Goal: Find contact information: Find contact information

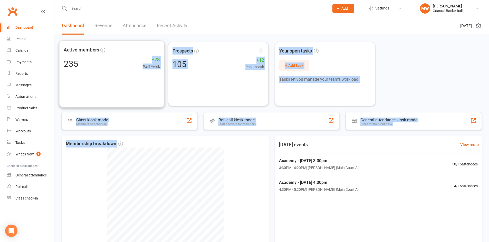
drag, startPoint x: 123, startPoint y: 59, endPoint x: 353, endPoint y: 171, distance: 256.5
click at [311, 152] on div "Active members 235 +73 Past week Prospects 105 +12 Past month Your open tasks +…" at bounding box center [271, 162] width 434 height 254
click at [431, 84] on div "Active members 235 +73 Past week Prospects 105 +12 Past month Your open tasks +…" at bounding box center [272, 74] width 420 height 64
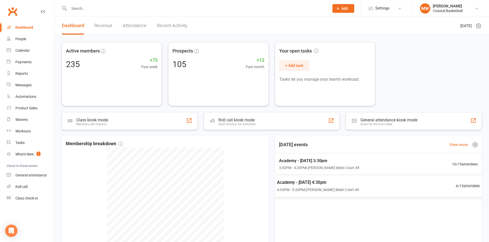
click at [348, 179] on div "Academy - Wednesday 4:30pm 4:30PM - 5:20PM | Manyiel Wugol | Main Court All 4 /…" at bounding box center [377, 186] width 215 height 22
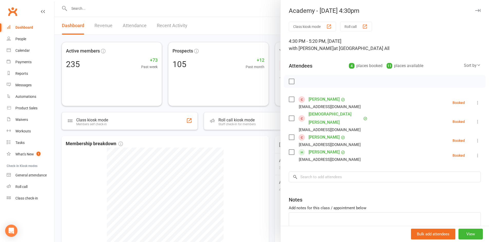
click at [272, 42] on div at bounding box center [271, 121] width 434 height 242
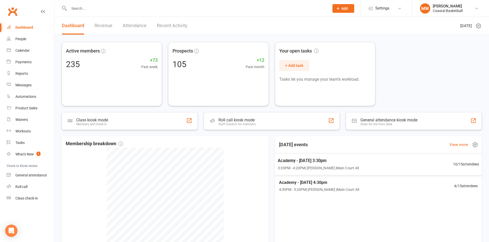
click at [311, 158] on span "Academy - Wednesday 3:30pm" at bounding box center [318, 160] width 81 height 7
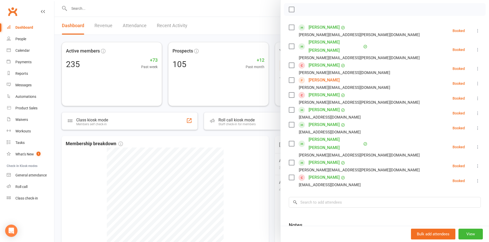
scroll to position [77, 0]
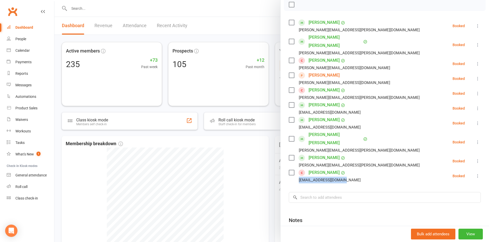
drag, startPoint x: 344, startPoint y: 164, endPoint x: 296, endPoint y: 164, distance: 48.0
click at [296, 177] on div "jamiepennett@gmail.com" at bounding box center [326, 180] width 74 height 7
copy div "[EMAIL_ADDRESS][DOMAIN_NAME]"
drag, startPoint x: 338, startPoint y: 148, endPoint x: 297, endPoint y: 150, distance: 41.6
click at [297, 162] on div "[PERSON_NAME][EMAIL_ADDRESS][PERSON_NAME][DOMAIN_NAME]" at bounding box center [355, 165] width 133 height 7
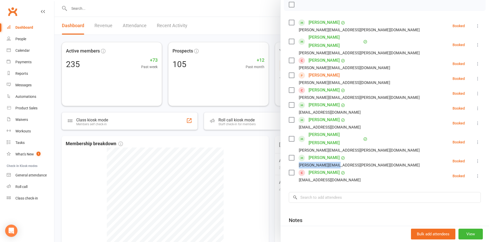
copy div "[PERSON_NAME][EMAIL_ADDRESS][PERSON_NAME][DOMAIN_NAME]"
drag, startPoint x: 360, startPoint y: 121, endPoint x: 296, endPoint y: 120, distance: 64.1
click at [296, 120] on li "Trey Smith jaydensmith122@hotmail.com Booked More info Remove Check in Mark abs…" at bounding box center [385, 123] width 192 height 15
copy div "[EMAIL_ADDRESS][DOMAIN_NAME]"
click at [355, 103] on li "Zeake Mortimer mortimers_@hotmail.com Booked More info Remove Check in Mark abs…" at bounding box center [385, 108] width 192 height 15
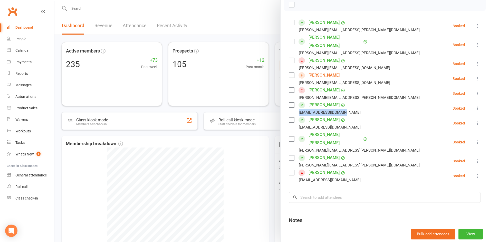
drag, startPoint x: 350, startPoint y: 105, endPoint x: 296, endPoint y: 104, distance: 53.9
click at [296, 104] on li "Zeake Mortimer mortimers_@hotmail.com Booked More info Remove Check in Mark abs…" at bounding box center [385, 108] width 192 height 15
copy div "mortimers_@hotmail.com"
drag, startPoint x: 349, startPoint y: 91, endPoint x: 296, endPoint y: 87, distance: 53.2
click at [296, 87] on li "Koby Kelly emily.j.kelly@hotmail.com Booked More info Remove Check in Mark abse…" at bounding box center [385, 93] width 192 height 15
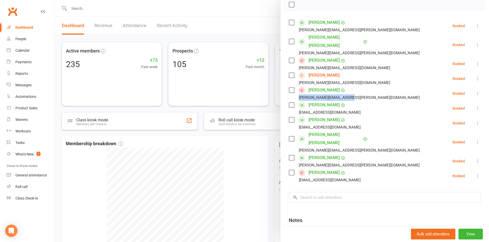
copy div "emily.j.kelly@hotmail.com"
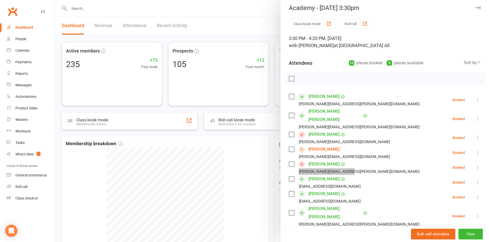
scroll to position [0, 0]
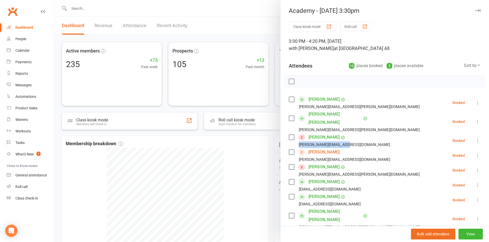
drag, startPoint x: 341, startPoint y: 138, endPoint x: 296, endPoint y: 136, distance: 44.9
click at [296, 142] on div "christinee@iinet.net.au" at bounding box center [340, 145] width 103 height 7
copy div "christinee@iinet.net.au"
drag, startPoint x: 360, startPoint y: 121, endPoint x: 296, endPoint y: 121, distance: 63.9
click at [296, 121] on li "Connor Boyle stephanie.leach@hotmail.com Booked More info Remove Check in Mark …" at bounding box center [385, 121] width 192 height 23
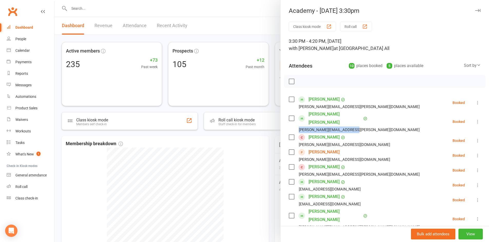
copy div "stephanie.leach@hotmail.com"
click at [273, 111] on div at bounding box center [271, 121] width 434 height 242
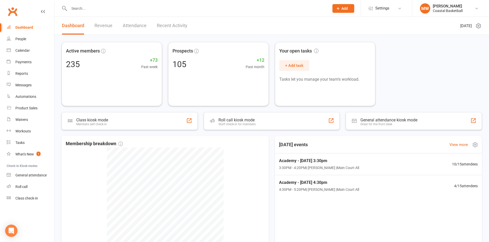
click at [438, 148] on div "Today's events View more" at bounding box center [378, 144] width 215 height 17
click at [177, 22] on link "Recent Activity" at bounding box center [172, 26] width 31 height 18
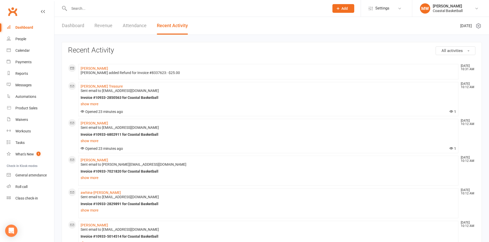
click at [80, 23] on link "Dashboard" at bounding box center [73, 26] width 22 height 18
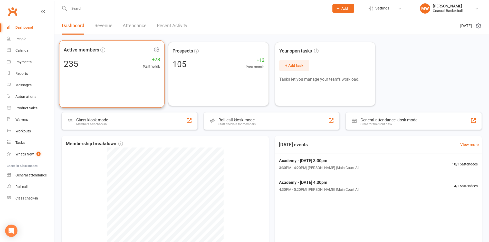
click at [104, 56] on div "Active members 235 +73 Past week" at bounding box center [111, 74] width 105 height 67
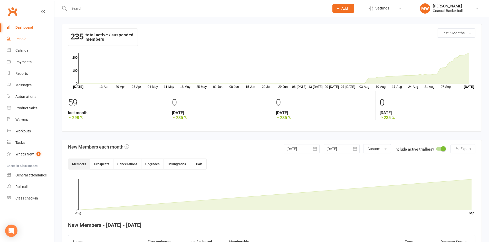
click at [23, 41] on div "People" at bounding box center [20, 39] width 11 height 4
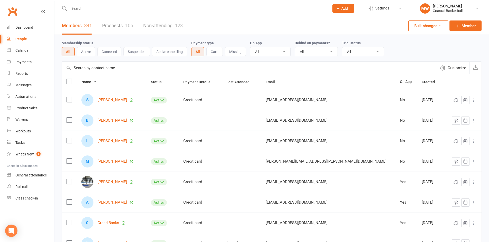
click at [84, 52] on button "Active" at bounding box center [86, 51] width 18 height 9
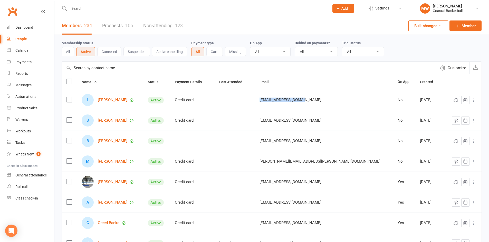
drag, startPoint x: 329, startPoint y: 101, endPoint x: 296, endPoint y: 100, distance: 32.8
click at [296, 100] on td "ajlabbott@outlook.com" at bounding box center [324, 100] width 138 height 21
copy span "ajlabbott@outlook.com"
click at [131, 26] on div "105" at bounding box center [129, 25] width 8 height 5
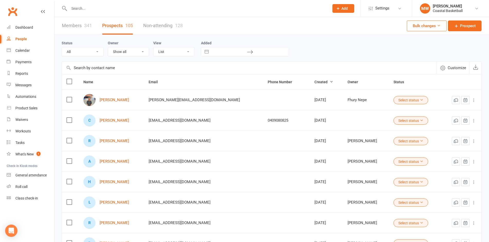
scroll to position [98, 0]
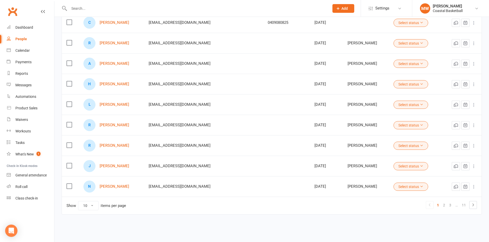
click at [91, 212] on td "Show 10 25 50 100 items per page 1 2 3 … 11" at bounding box center [271, 206] width 419 height 18
click at [91, 209] on select "10 25 50 100" at bounding box center [88, 206] width 20 height 9
select select "100"
click at [78, 202] on select "10 25 50 100" at bounding box center [88, 206] width 20 height 9
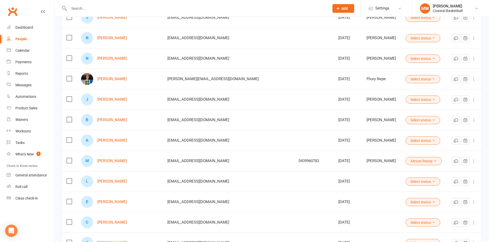
scroll to position [252, 0]
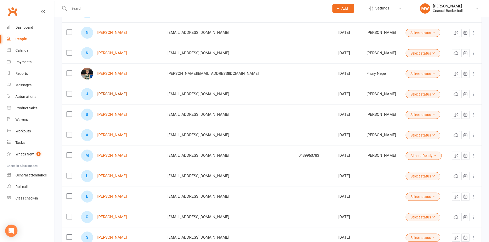
click at [109, 94] on link "Julie Tracey" at bounding box center [111, 94] width 29 height 4
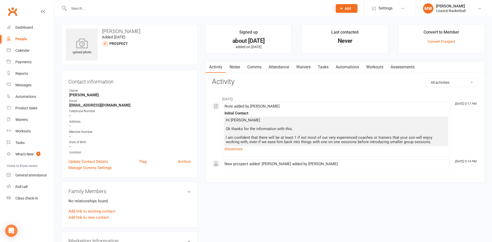
select select "100"
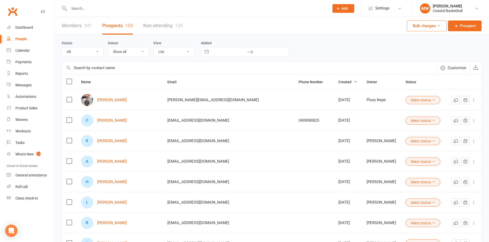
click at [21, 41] on div "People" at bounding box center [21, 39] width 12 height 4
click at [25, 28] on div "Dashboard" at bounding box center [24, 27] width 18 height 4
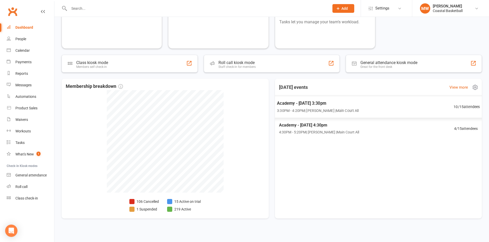
scroll to position [61, 0]
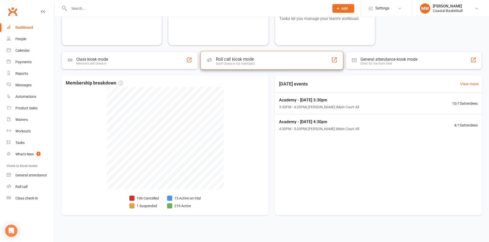
click at [263, 65] on div "Roll call kiosk mode Staff check-in for members" at bounding box center [271, 60] width 143 height 18
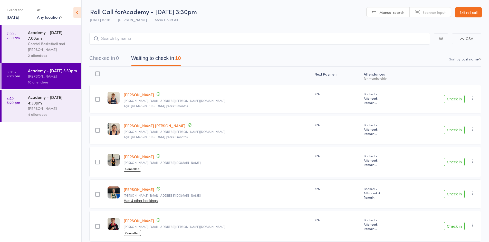
click at [74, 14] on icon at bounding box center [77, 12] width 8 height 11
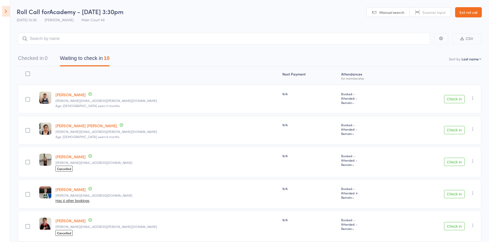
click at [6, 11] on icon at bounding box center [6, 11] width 8 height 11
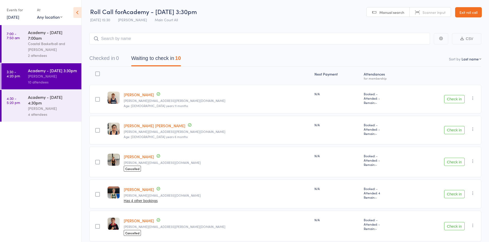
click at [23, 14] on div "Events for" at bounding box center [19, 10] width 25 height 8
click at [19, 16] on link "17 Sep, 2025" at bounding box center [13, 17] width 13 height 6
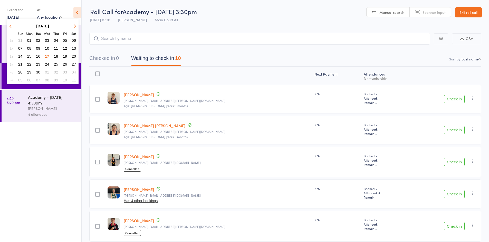
click at [39, 55] on span "16" at bounding box center [38, 56] width 4 height 4
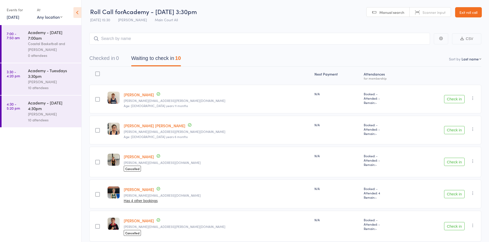
click at [59, 42] on div "Coastal Basketball and Manyiel Wugol" at bounding box center [52, 47] width 49 height 12
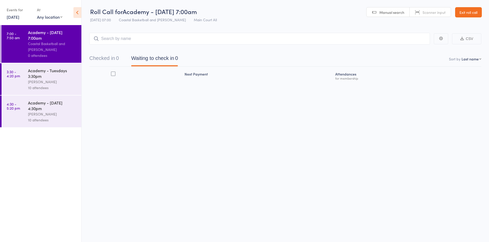
click at [43, 73] on div "Academy - Tuesdays 3:30pm" at bounding box center [52, 73] width 49 height 11
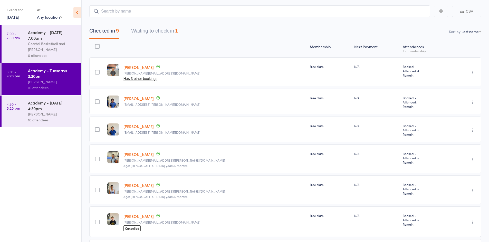
scroll to position [51, 0]
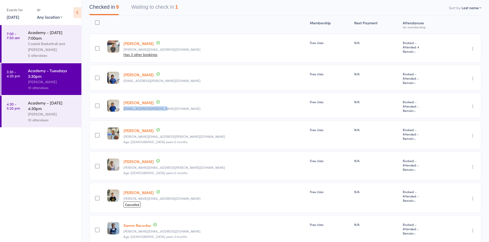
drag, startPoint x: 170, startPoint y: 110, endPoint x: 129, endPoint y: 109, distance: 41.0
click at [129, 109] on small "Jinkylou.perez@gmail.com" at bounding box center [214, 109] width 182 height 4
copy small "Jinkylou.perez@gmail.com"
click at [184, 158] on div "Ari Mariotti aaron.mariotti@hotmail.com Age: 9 years 5 months" at bounding box center [214, 166] width 186 height 29
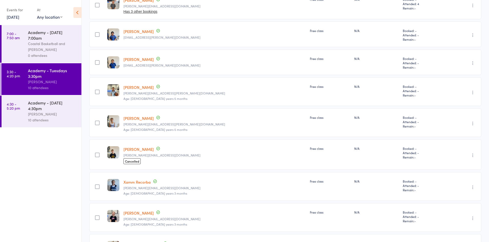
scroll to position [103, 0]
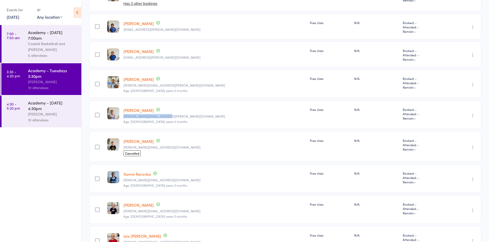
drag, startPoint x: 176, startPoint y: 117, endPoint x: 129, endPoint y: 118, distance: 47.2
click at [129, 118] on small "aaron.mariotti@hotmail.com" at bounding box center [214, 117] width 182 height 4
copy small "aaron.mariotti@hotmail.com"
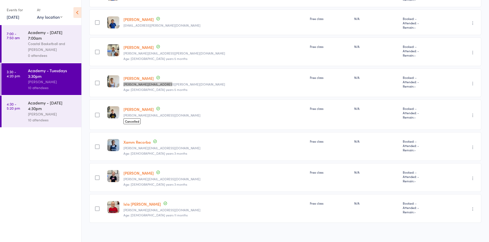
scroll to position [138, 0]
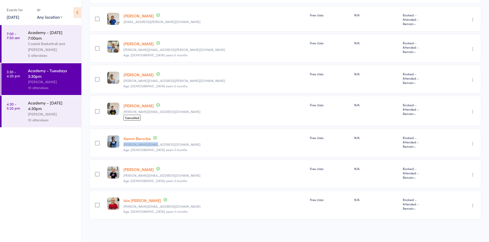
drag, startPoint x: 171, startPoint y: 146, endPoint x: 130, endPoint y: 144, distance: 40.8
click at [130, 144] on small "Hazel.aae@gmail.com" at bounding box center [214, 145] width 182 height 4
copy small "Hazel.aae@gmail.com"
drag, startPoint x: 174, startPoint y: 175, endPoint x: 130, endPoint y: 175, distance: 43.9
click at [130, 175] on small "laura.rusconi6@hotmail.com" at bounding box center [214, 176] width 182 height 4
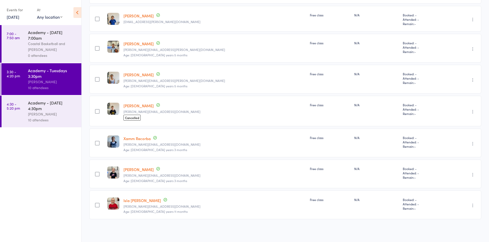
click at [129, 175] on small "laura.rusconi6@hotmail.com" at bounding box center [214, 176] width 182 height 4
drag, startPoint x: 128, startPoint y: 175, endPoint x: 171, endPoint y: 177, distance: 42.6
click at [171, 177] on div "Ava Rusconi laura.rusconi6@hotmail.com Age: 8 years 3 months" at bounding box center [214, 174] width 186 height 29
copy small "laura.rusconi6@hotmail.com"
click at [32, 110] on div "Academy - Tuesday 4:30pm" at bounding box center [52, 105] width 49 height 11
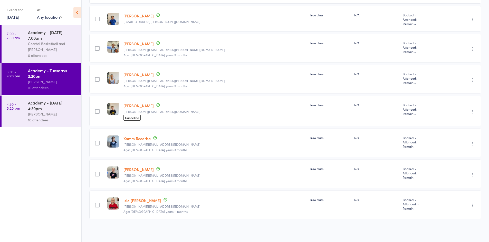
scroll to position [0, 0]
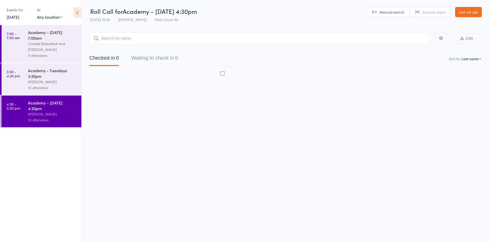
click at [35, 111] on div "Academy - Tuesday 4:30pm" at bounding box center [52, 105] width 49 height 11
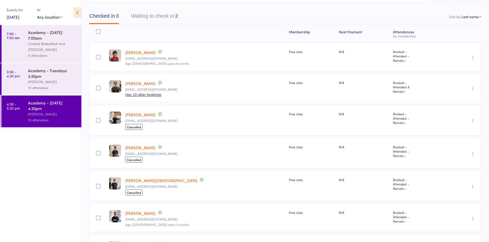
scroll to position [52, 0]
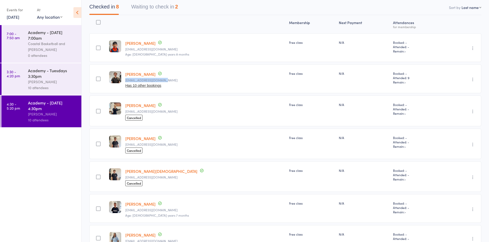
drag, startPoint x: 174, startPoint y: 81, endPoint x: 130, endPoint y: 81, distance: 44.1
click at [130, 81] on small "hamlinharlow9@gmail.com" at bounding box center [205, 80] width 160 height 4
copy small "hamlinharlow9@gmail.com"
drag, startPoint x: 166, startPoint y: 111, endPoint x: 131, endPoint y: 111, distance: 34.9
click at [131, 111] on small "katzonewa@gmail.com" at bounding box center [205, 112] width 160 height 4
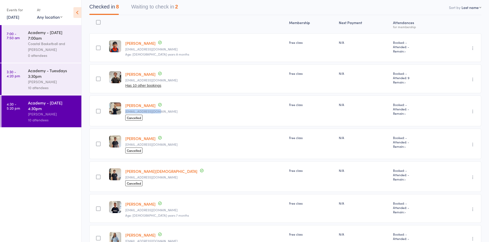
drag, startPoint x: 128, startPoint y: 111, endPoint x: 164, endPoint y: 113, distance: 35.9
click at [164, 113] on div "Jeremy Hobbs katzonewa@gmail.com Cancelled" at bounding box center [205, 111] width 164 height 31
copy small "katzonewa@gmail.com"
drag, startPoint x: 217, startPoint y: 140, endPoint x: 214, endPoint y: 140, distance: 3.6
click at [217, 140] on div "Jayden Hughes ckhughes143@gmail.com Cancelled" at bounding box center [205, 144] width 164 height 31
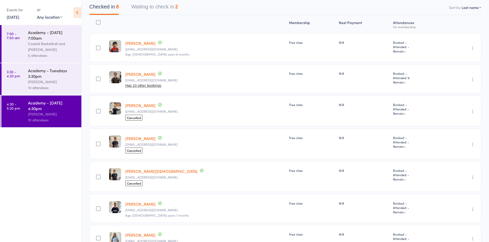
scroll to position [116, 0]
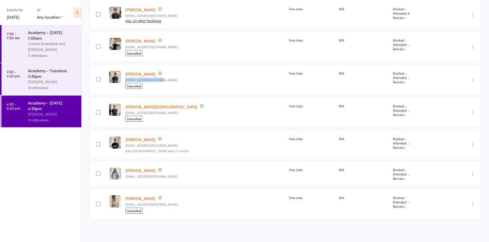
drag, startPoint x: 169, startPoint y: 80, endPoint x: 128, endPoint y: 81, distance: 40.8
click at [128, 81] on div "Jayden Hughes ckhughes143@gmail.com Cancelled" at bounding box center [205, 79] width 164 height 31
copy small "ckhughes143@gmail.com"
drag, startPoint x: 174, startPoint y: 145, endPoint x: 127, endPoint y: 144, distance: 46.7
click at [127, 144] on div "Braxton Murray Rjn1901@yahoo.com.au Age: 11 years 7 months" at bounding box center [205, 144] width 164 height 29
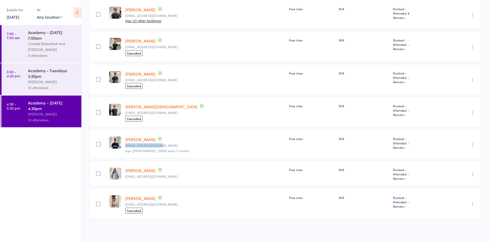
copy small "Rjn1901@yahoo.com.au"
drag, startPoint x: 179, startPoint y: 205, endPoint x: 128, endPoint y: 202, distance: 50.9
click at [128, 202] on div "Astin Watling cassandrawatling22@gmail.com Cancelled" at bounding box center [205, 204] width 164 height 31
copy small "cassandrawatling22@gmail.com"
click at [178, 175] on small "kaceynarkle2@gmail.com" at bounding box center [205, 177] width 160 height 4
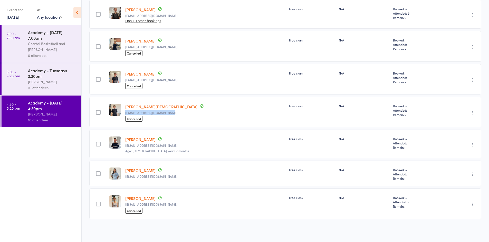
drag, startPoint x: 175, startPoint y: 114, endPoint x: 128, endPoint y: 113, distance: 46.4
click at [128, 113] on div "Theo Males littleb1975@westnet.com.au Cancelled" at bounding box center [205, 112] width 164 height 31
copy small "littleb1975@westnet.com.au"
click at [210, 123] on div "Theo Males littleb1975@westnet.com.au Cancelled" at bounding box center [205, 112] width 164 height 31
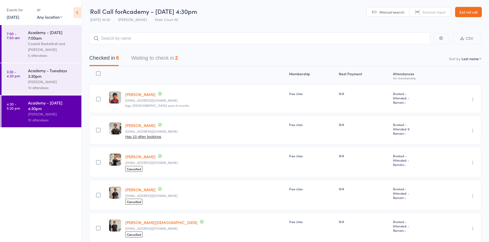
scroll to position [0, 0]
click at [166, 61] on button "Waiting to check in 2" at bounding box center [154, 60] width 47 height 14
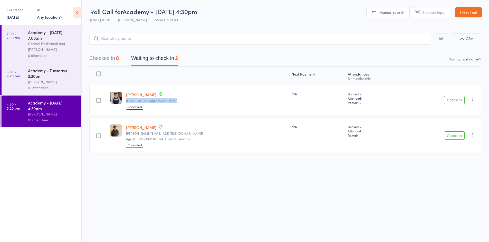
drag, startPoint x: 177, startPoint y: 102, endPoint x: 130, endPoint y: 99, distance: 47.6
click at [130, 99] on div "Cameron De Swardt reynekedeniseanne@gmail.com Cancelled" at bounding box center [207, 100] width 166 height 31
drag, startPoint x: 185, startPoint y: 134, endPoint x: 134, endPoint y: 134, distance: 51.8
click at [130, 134] on small "amanda.yip69@gmail.com" at bounding box center [207, 134] width 162 height 4
click at [113, 77] on div at bounding box center [116, 76] width 16 height 14
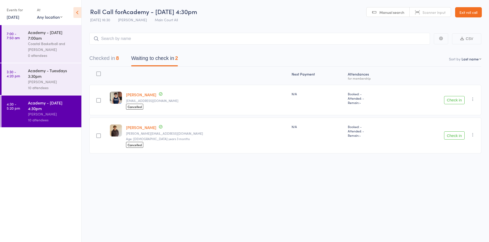
click at [79, 12] on icon at bounding box center [77, 12] width 8 height 11
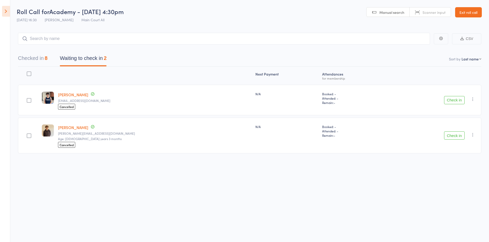
click at [3, 12] on icon at bounding box center [6, 11] width 8 height 11
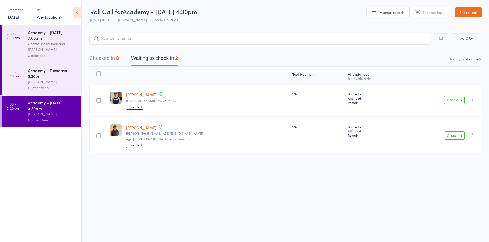
click at [57, 19] on select "Any location Main Court North Main Court South Shooting Bay #2 Main Court All S…" at bounding box center [49, 17] width 25 height 6
click at [34, 13] on div "Events for 16 Sep, 2025 16 Sep, 2025 September 2025 Sun Mon Tue Wed Thu Fri Sat…" at bounding box center [35, 13] width 56 height 15
click at [14, 18] on link "16 Sep, 2025" at bounding box center [13, 17] width 13 height 6
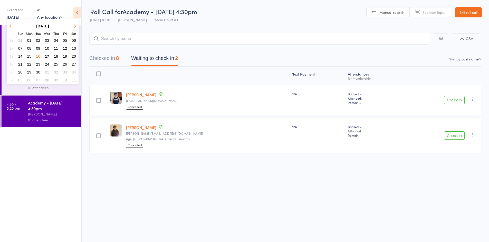
click at [31, 57] on span "15" at bounding box center [29, 56] width 4 height 4
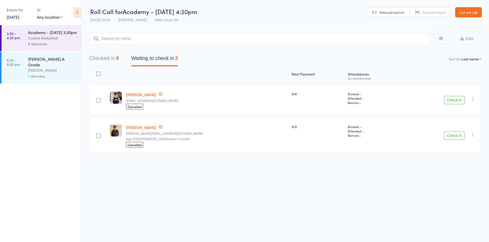
click at [54, 47] on div "6 attendees" at bounding box center [52, 44] width 49 height 6
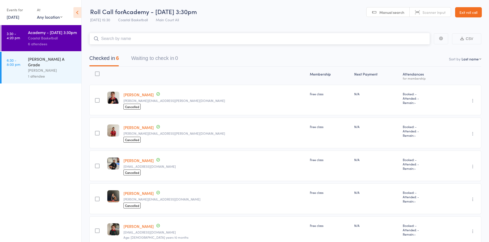
scroll to position [26, 0]
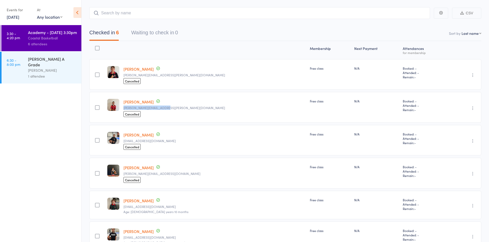
drag, startPoint x: 169, startPoint y: 107, endPoint x: 129, endPoint y: 108, distance: 39.2
click at [129, 108] on small "Emily.J.Kelly@hotmail.com" at bounding box center [214, 108] width 182 height 4
click at [223, 138] on div "Kanin Larkin lizzie_daniel@hotmail.com Cancelled" at bounding box center [214, 140] width 186 height 31
drag, startPoint x: 173, startPoint y: 141, endPoint x: 127, endPoint y: 142, distance: 45.9
click at [127, 142] on div "Kanin Larkin lizzie_daniel@hotmail.com Cancelled" at bounding box center [214, 140] width 186 height 31
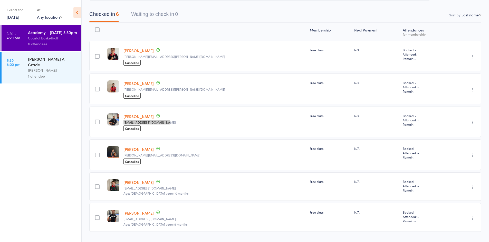
scroll to position [57, 0]
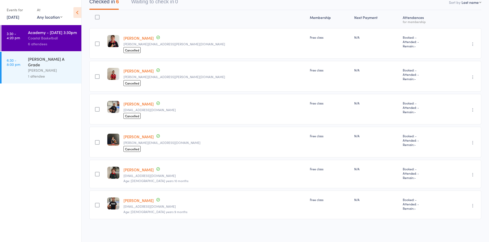
click at [190, 177] on small "info@southsidecontracting.com.au" at bounding box center [214, 176] width 182 height 4
drag, startPoint x: 182, startPoint y: 176, endPoint x: 127, endPoint y: 175, distance: 54.9
click at [127, 175] on div "Harry Sidebottom info@southsidecontracting.com.au Age: 7 years 10 months" at bounding box center [214, 174] width 186 height 29
click at [195, 75] on div "Judd Kelly Emily.J.Kelly@hotmail.com Cancelled" at bounding box center [214, 76] width 186 height 31
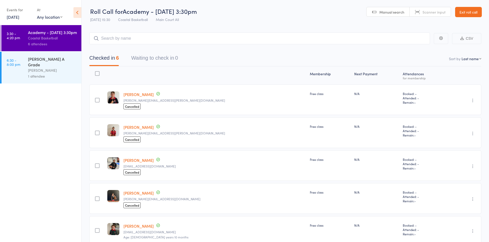
scroll to position [0, 0]
click at [76, 13] on icon at bounding box center [77, 12] width 8 height 11
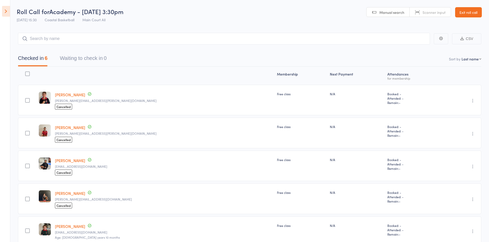
click at [5, 11] on icon at bounding box center [6, 11] width 8 height 11
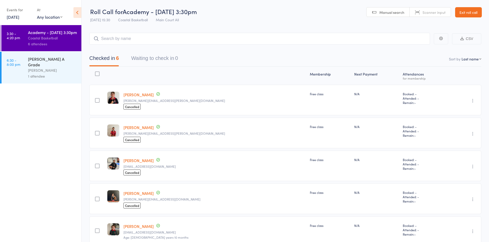
click at [14, 16] on link "15 Sep, 2025" at bounding box center [13, 17] width 13 height 6
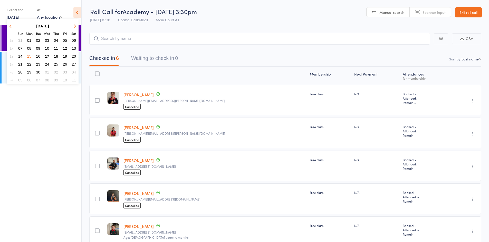
click at [55, 56] on span "18" at bounding box center [56, 56] width 4 height 4
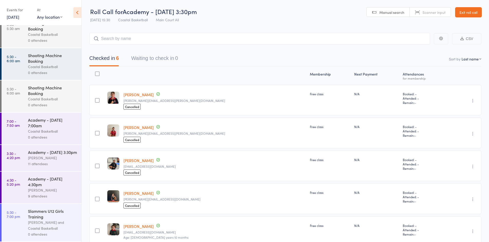
scroll to position [694, 0]
click at [56, 117] on div "Academy - Thursday 7:00am" at bounding box center [52, 122] width 49 height 11
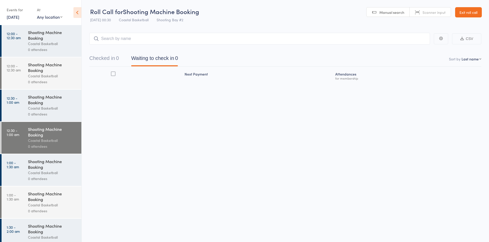
click at [104, 63] on button "Checked in 0" at bounding box center [103, 60] width 29 height 14
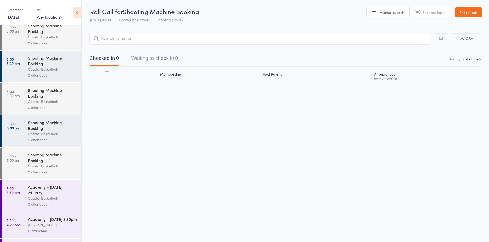
scroll to position [694, 0]
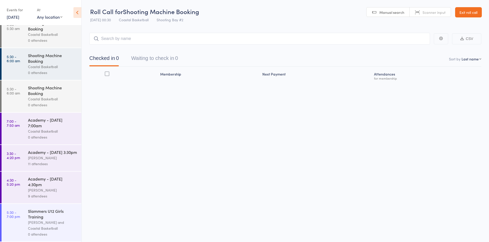
click at [39, 128] on div "Coastal Basketball" at bounding box center [52, 131] width 49 height 6
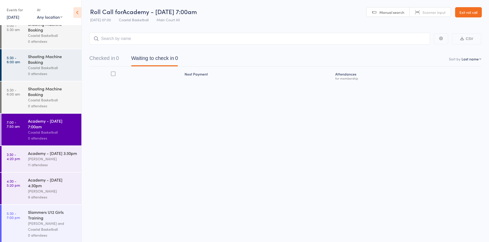
scroll to position [694, 0]
click at [43, 164] on div "11 attendees" at bounding box center [52, 164] width 49 height 6
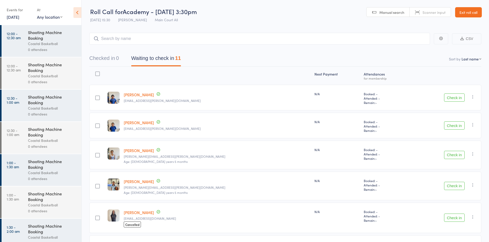
drag, startPoint x: 51, startPoint y: 14, endPoint x: 35, endPoint y: 17, distance: 15.6
click at [49, 15] on select "Any location Main Court North Main Court South Shooting Bay #2 Main Court All S…" at bounding box center [49, 17] width 25 height 6
click at [19, 17] on link "18 Sep, 2025" at bounding box center [13, 17] width 13 height 6
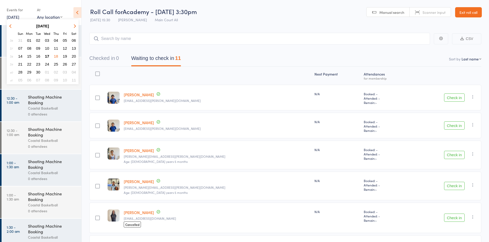
click at [38, 57] on span "16" at bounding box center [38, 56] width 4 height 4
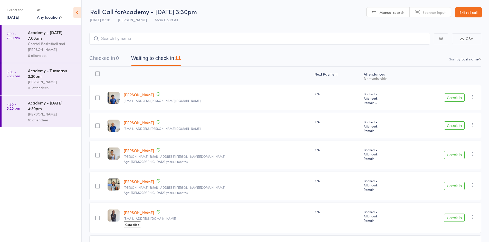
click at [48, 56] on div "0 attendees" at bounding box center [52, 56] width 49 height 6
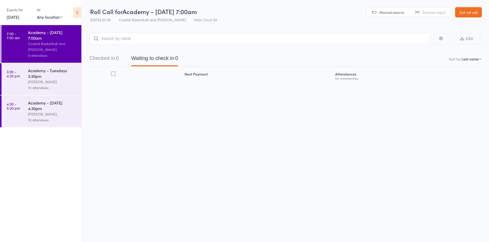
click at [115, 60] on button "Checked in 0" at bounding box center [103, 60] width 29 height 14
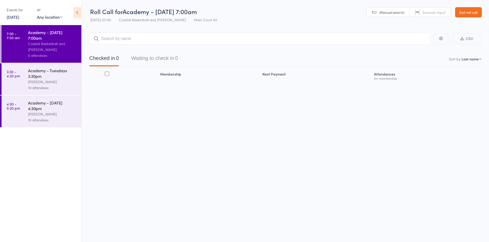
click at [80, 14] on icon at bounding box center [77, 12] width 8 height 11
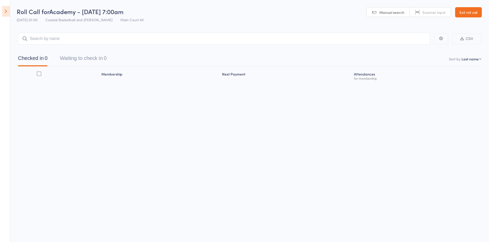
click at [469, 9] on link "Exit roll call" at bounding box center [468, 12] width 27 height 10
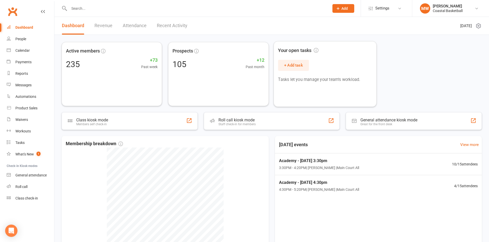
click at [158, 28] on link "Recent Activity" at bounding box center [172, 26] width 31 height 18
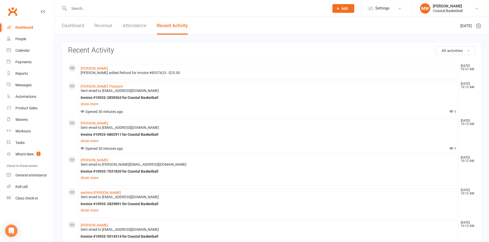
click at [81, 25] on link "Dashboard" at bounding box center [73, 26] width 22 height 18
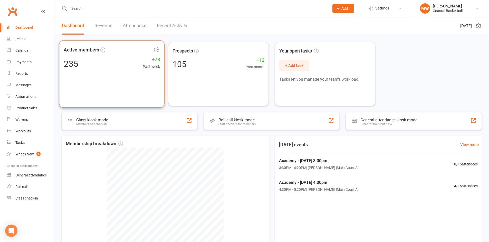
click at [105, 66] on div "235 +73 Past week" at bounding box center [112, 64] width 96 height 12
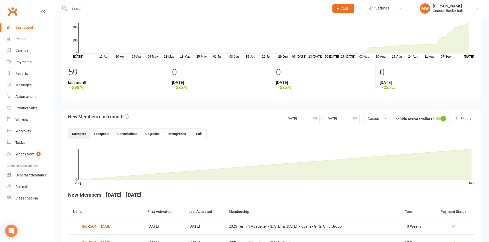
scroll to position [103, 0]
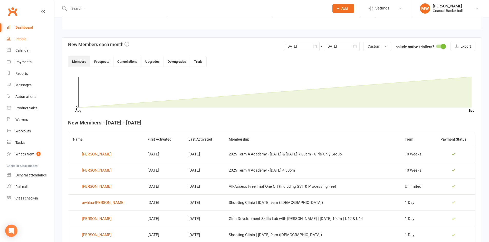
click at [22, 41] on div "People" at bounding box center [20, 39] width 11 height 4
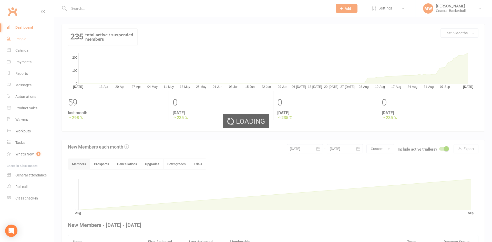
select select "100"
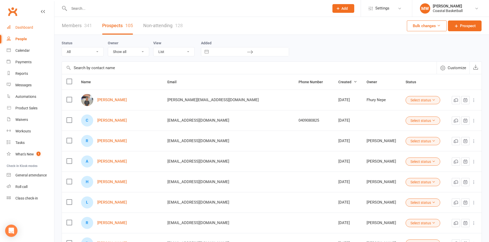
click at [30, 27] on div "Dashboard" at bounding box center [24, 27] width 18 height 4
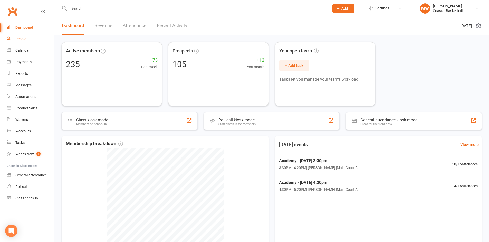
click at [16, 38] on div "People" at bounding box center [20, 39] width 11 height 4
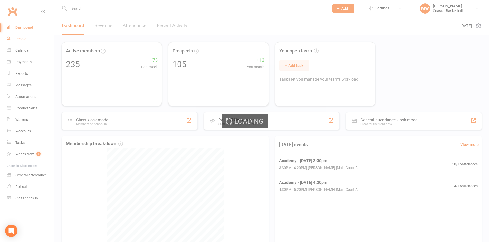
select select "100"
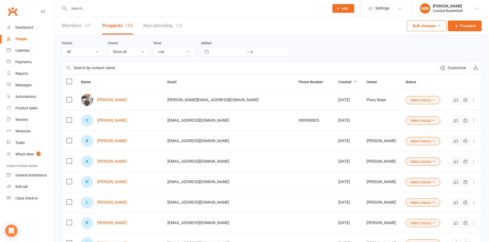
click at [85, 29] on link "Members 341" at bounding box center [77, 26] width 30 height 18
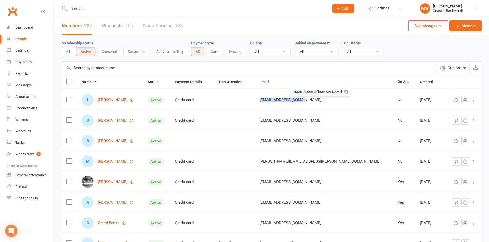
drag, startPoint x: 349, startPoint y: 101, endPoint x: 300, endPoint y: 102, distance: 49.3
click at [300, 102] on div "ajlabbott@outlook.com" at bounding box center [323, 100] width 129 height 4
copy span "ajlabbott@outlook.com"
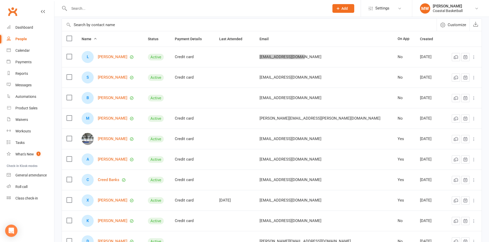
scroll to position [51, 0]
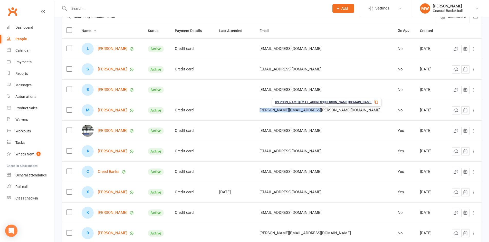
drag, startPoint x: 355, startPoint y: 111, endPoint x: 298, endPoint y: 112, distance: 57.5
click at [298, 112] on td "paula.maite.aliaga@gmail.com" at bounding box center [324, 110] width 138 height 21
copy span "paula.maite.aliaga@gmail.com"
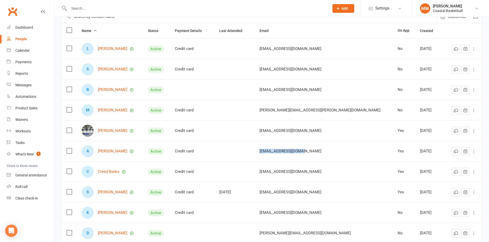
drag, startPoint x: 342, startPoint y: 152, endPoint x: 294, endPoint y: 153, distance: 48.7
click at [294, 153] on tr "A August Atkinson Active Credit card ainjylgarin@ymail.com Yes Aug 12, 2025" at bounding box center [271, 151] width 419 height 21
copy span "ainjylgarin@ymail.com"
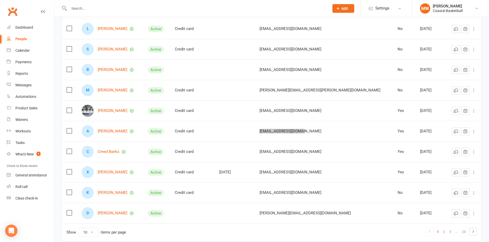
scroll to position [98, 0]
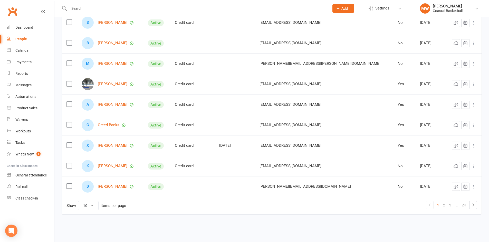
click at [354, 127] on div "matt_banks18@hotmail.com" at bounding box center [323, 125] width 129 height 4
click at [93, 208] on select "10 25 50 100" at bounding box center [88, 206] width 20 height 9
select select "100"
click at [78, 202] on select "10 25 50 100" at bounding box center [88, 206] width 20 height 9
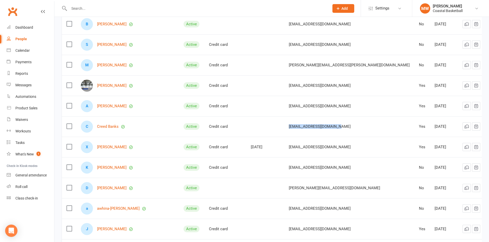
drag, startPoint x: 353, startPoint y: 123, endPoint x: 290, endPoint y: 123, distance: 63.9
click at [290, 123] on tr "C Creed Banks Active Credit card matt_banks18@hotmail.com Yes Aug 19, 2025" at bounding box center [277, 126] width 430 height 21
copy span "matt_banks18@hotmail.com"
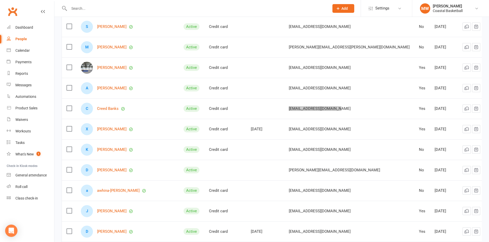
scroll to position [124, 0]
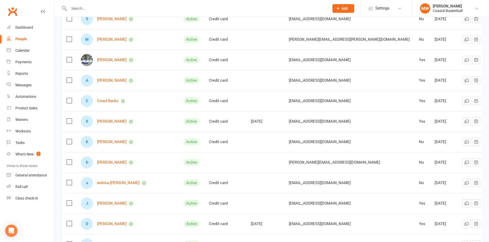
click at [341, 138] on td "faahome@gmail.com" at bounding box center [349, 142] width 130 height 21
drag, startPoint x: 340, startPoint y: 142, endPoint x: 298, endPoint y: 140, distance: 42.1
click at [298, 140] on div "faahome@gmail.com" at bounding box center [349, 142] width 121 height 4
copy span "faahome@gmail.com"
click at [318, 142] on span "faahome@gmail.com" at bounding box center [320, 142] width 62 height 10
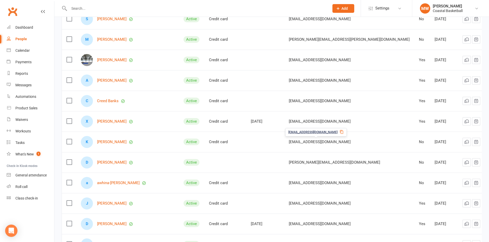
drag, startPoint x: 317, startPoint y: 142, endPoint x: 307, endPoint y: 140, distance: 10.7
click at [307, 140] on span "faahome@gmail.com" at bounding box center [320, 142] width 62 height 10
drag, startPoint x: 336, startPoint y: 141, endPoint x: 291, endPoint y: 139, distance: 44.9
click at [291, 139] on tr "K Kullan Barnard Active Credit card faahome@gmail.com No Sep 16, 2025" at bounding box center [277, 142] width 430 height 21
copy span "faahome@gmail.com"
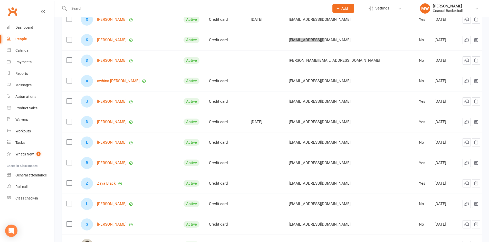
scroll to position [226, 0]
drag, startPoint x: 353, startPoint y: 58, endPoint x: 297, endPoint y: 59, distance: 56.4
click at [297, 59] on td "daniel.bartlett1505@gmail.com" at bounding box center [349, 60] width 130 height 21
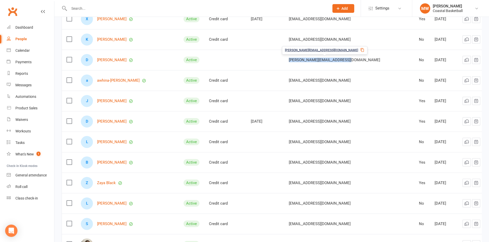
copy span "daniel.bartlett1505@gmail.com"
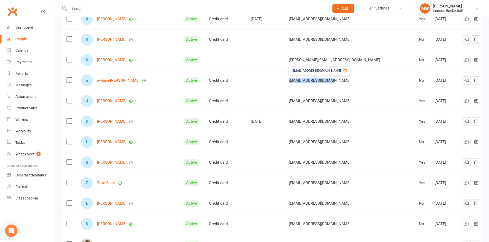
drag, startPoint x: 353, startPoint y: 80, endPoint x: 296, endPoint y: 78, distance: 57.5
click at [296, 78] on td "bennyboiz06@gmail.com" at bounding box center [349, 80] width 130 height 21
copy span "bennyboiz06@gmail.com"
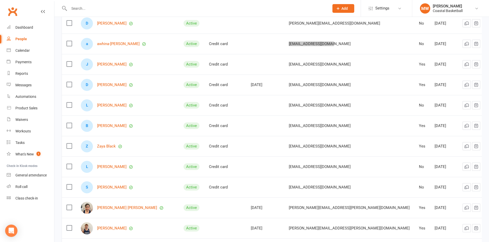
scroll to position [278, 0]
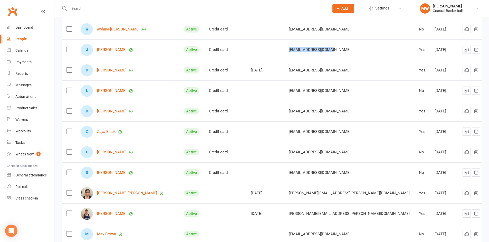
drag, startPoint x: 345, startPoint y: 50, endPoint x: 287, endPoint y: 49, distance: 58.2
click at [287, 49] on tr "J Jayden Beattie Active Credit card l.beattie17@gmail.com Yes Aug 04, 2025" at bounding box center [277, 49] width 430 height 21
copy span "l.beattie17@gmail.com"
drag, startPoint x: 342, startPoint y: 72, endPoint x: 294, endPoint y: 72, distance: 48.5
click at [294, 72] on td "dlbertrand10@gmail.com" at bounding box center [349, 70] width 130 height 21
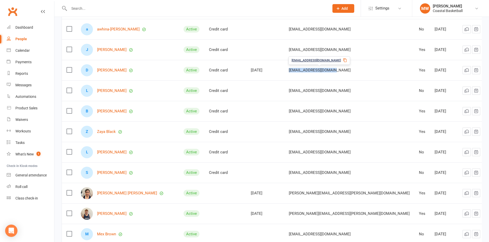
copy span "dlbertrand10@gmail.com"
drag, startPoint x: 338, startPoint y: 92, endPoint x: 285, endPoint y: 91, distance: 52.6
click at [285, 91] on tr "L Lola Bevan Active Credit card bbevan@gmail.com No Sep 12, 2025" at bounding box center [277, 91] width 430 height 21
click at [266, 122] on td at bounding box center [265, 132] width 38 height 21
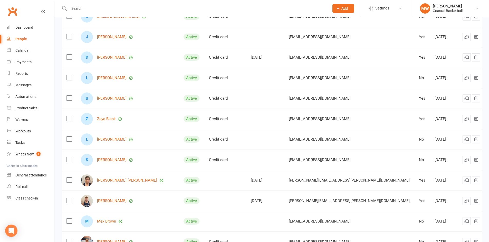
scroll to position [303, 0]
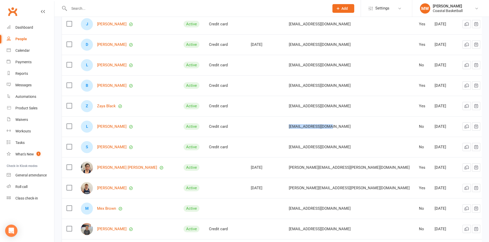
drag, startPoint x: 340, startPoint y: 125, endPoint x: 289, endPoint y: 127, distance: 50.8
click at [289, 127] on tr "L Levi Bluett Active Credit card Aabluett@outlook.com No Sep 07, 2025" at bounding box center [277, 126] width 430 height 21
click at [326, 152] on td "aabluett@outlook.com" at bounding box center [349, 147] width 130 height 21
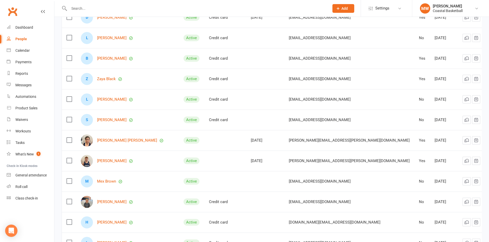
scroll to position [355, 0]
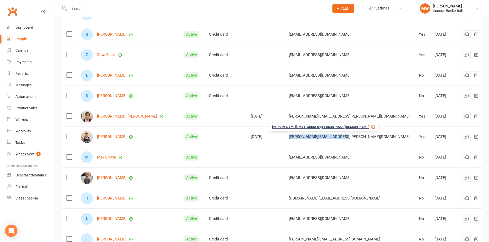
drag, startPoint x: 357, startPoint y: 135, endPoint x: 298, endPoint y: 137, distance: 59.3
click at [298, 137] on div "stephanie.leach@hotmail.com" at bounding box center [349, 137] width 121 height 4
click at [274, 160] on td at bounding box center [265, 157] width 38 height 21
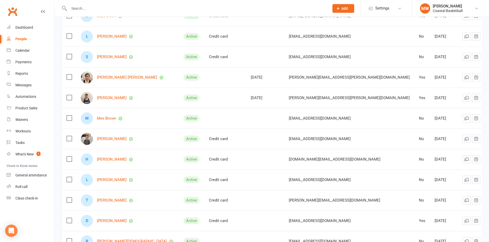
scroll to position [406, 0]
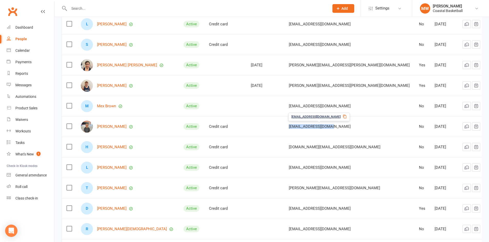
drag, startPoint x: 343, startPoint y: 125, endPoint x: 298, endPoint y: 128, distance: 45.3
click at [298, 128] on div "Caz_lobos@hotmail.com" at bounding box center [349, 127] width 121 height 4
click at [231, 112] on td at bounding box center [225, 106] width 42 height 21
drag, startPoint x: 347, startPoint y: 145, endPoint x: 296, endPoint y: 151, distance: 51.1
click at [296, 151] on td "Expressions.id@gmail.com" at bounding box center [349, 147] width 130 height 21
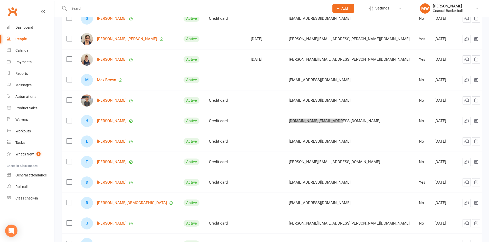
scroll to position [457, 0]
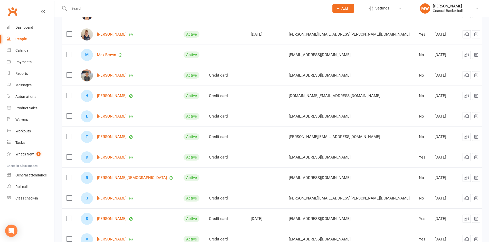
click at [318, 116] on span "lizzybeec@hotmail.com" at bounding box center [320, 117] width 62 height 10
click at [348, 120] on td "lizzybeec@hotmail.com" at bounding box center [349, 116] width 130 height 21
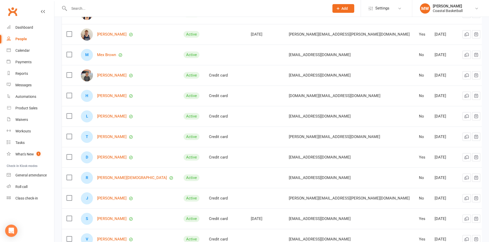
click at [241, 132] on td "Credit card" at bounding box center [225, 137] width 42 height 21
click at [326, 134] on span "Amy.beth86@hotmail.com" at bounding box center [334, 137] width 91 height 10
click at [344, 136] on div "Amy.beth86@hotmail.com" at bounding box center [349, 137] width 121 height 4
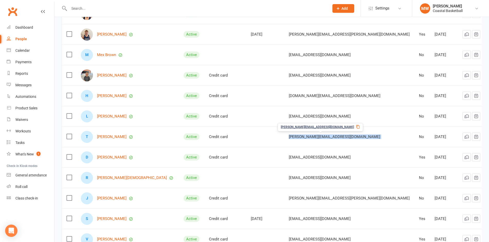
click at [344, 136] on div "Amy.beth86@hotmail.com" at bounding box center [349, 137] width 121 height 4
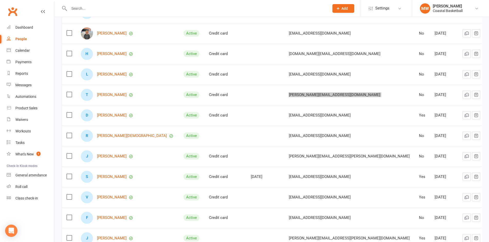
scroll to position [509, 0]
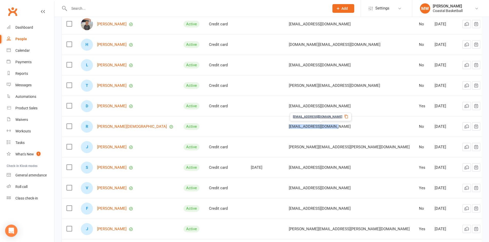
drag, startPoint x: 355, startPoint y: 128, endPoint x: 293, endPoint y: 122, distance: 61.8
click at [293, 122] on td "Jarradernst19@gmail.com" at bounding box center [349, 126] width 130 height 21
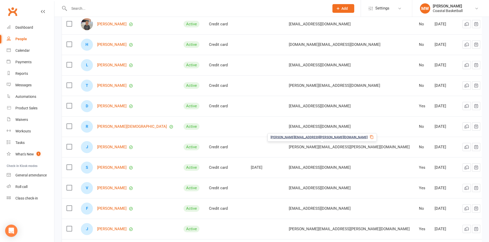
click at [322, 143] on span "Travis.chromiak@gmail.com" at bounding box center [349, 147] width 121 height 10
drag, startPoint x: 355, startPoint y: 145, endPoint x: 296, endPoint y: 145, distance: 59.0
click at [296, 145] on td "Travis.chromiak@gmail.com" at bounding box center [349, 147] width 130 height 21
click at [284, 143] on td at bounding box center [265, 147] width 38 height 21
click at [369, 137] on icon at bounding box center [371, 137] width 4 height 4
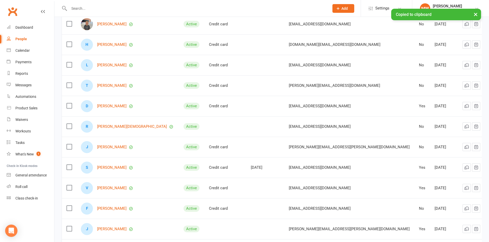
click at [475, 13] on button "×" at bounding box center [475, 14] width 9 height 11
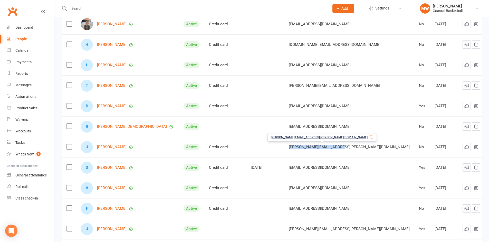
drag, startPoint x: 358, startPoint y: 146, endPoint x: 296, endPoint y: 146, distance: 61.6
click at [296, 146] on td "Travis.chromiak@gmail.com" at bounding box center [349, 147] width 130 height 21
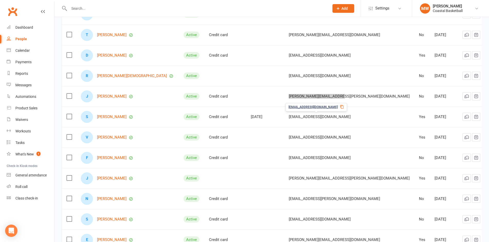
scroll to position [560, 0]
drag, startPoint x: 353, startPoint y: 115, endPoint x: 298, endPoint y: 117, distance: 55.2
click at [298, 117] on div "Alanas1@live.com.au" at bounding box center [349, 116] width 121 height 4
drag, startPoint x: 347, startPoint y: 135, endPoint x: 293, endPoint y: 133, distance: 53.9
click at [293, 133] on td "victoriaramsay@hotmail.com" at bounding box center [349, 137] width 130 height 21
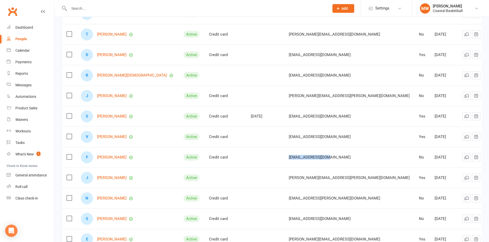
drag, startPoint x: 345, startPoint y: 156, endPoint x: 290, endPoint y: 156, distance: 55.1
click at [290, 156] on tr "F Fynn Clark Active Credit card 367claire@gmail.com No Sep 16, 2025" at bounding box center [277, 157] width 430 height 21
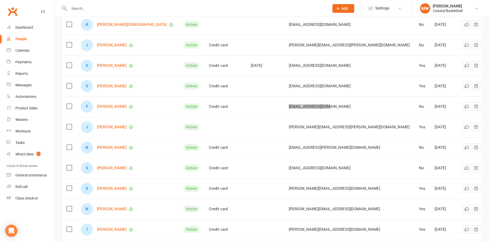
scroll to position [611, 0]
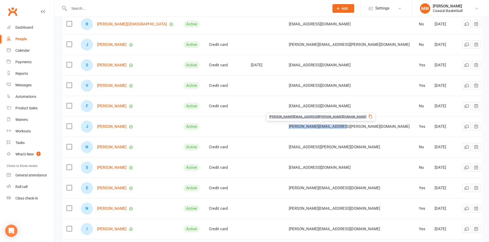
drag, startPoint x: 362, startPoint y: 124, endPoint x: 296, endPoint y: 124, distance: 65.9
click at [296, 124] on td "john.cochrane@iinet.net.au" at bounding box center [349, 126] width 130 height 21
drag, startPoint x: 111, startPoint y: 127, endPoint x: 122, endPoint y: 130, distance: 11.3
click at [122, 130] on div "J John Cochrane" at bounding box center [127, 127] width 93 height 12
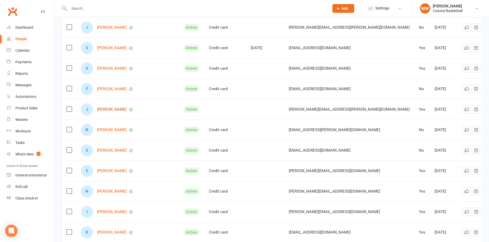
scroll to position [637, 0]
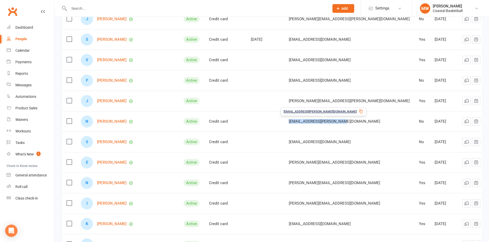
drag, startPoint x: 352, startPoint y: 121, endPoint x: 294, endPoint y: 122, distance: 57.5
click at [294, 122] on td "Kendal.coulson@hotmail.com" at bounding box center [349, 121] width 130 height 21
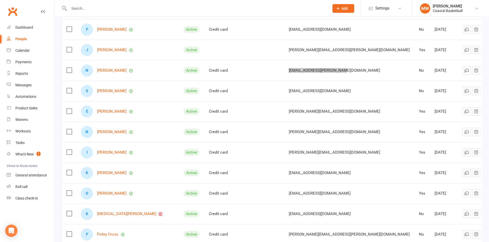
scroll to position [688, 0]
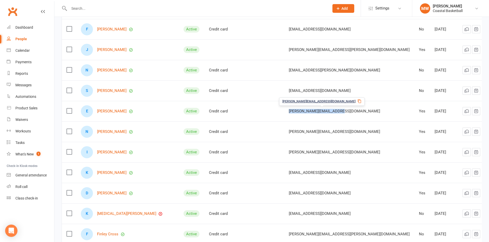
drag, startPoint x: 355, startPoint y: 112, endPoint x: 298, endPoint y: 108, distance: 57.3
click at [298, 109] on div "cox.sophie@rocketmail.com" at bounding box center [349, 111] width 121 height 4
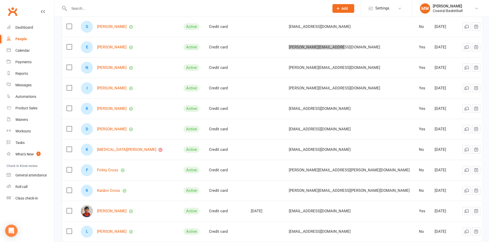
scroll to position [765, 0]
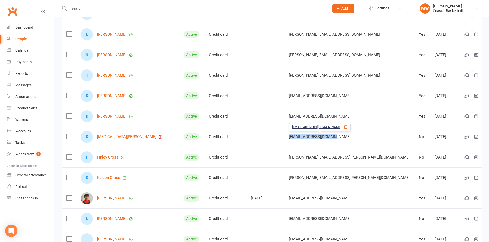
drag, startPoint x: 360, startPoint y: 137, endPoint x: 295, endPoint y: 137, distance: 64.4
click at [295, 137] on td "bretupaea1@hotmail.com" at bounding box center [349, 137] width 130 height 21
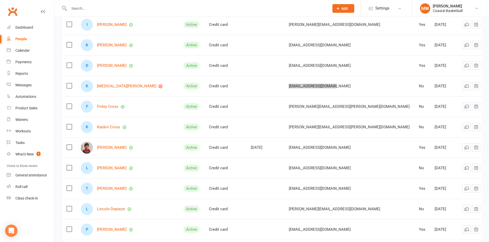
scroll to position [816, 0]
drag, startPoint x: 359, startPoint y: 109, endPoint x: 295, endPoint y: 101, distance: 64.4
click at [295, 101] on td "Alana.sommer@hotmail.com" at bounding box center [349, 106] width 130 height 21
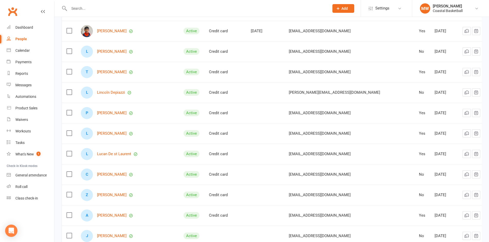
scroll to position [945, 0]
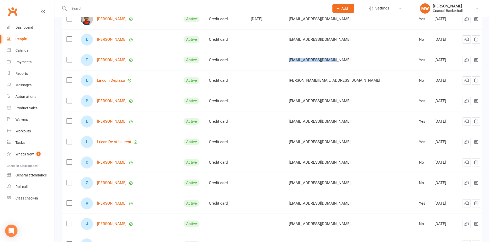
drag, startPoint x: 349, startPoint y: 58, endPoint x: 287, endPoint y: 59, distance: 62.1
click at [287, 59] on tr "T Tyler Delana Active Credit card tylerdelana6@gmail.com Yes Aug 06, 2025" at bounding box center [277, 60] width 430 height 21
drag, startPoint x: 362, startPoint y: 80, endPoint x: 293, endPoint y: 85, distance: 68.9
click at [293, 85] on td "denise.depiazzi@westnet.com.au" at bounding box center [349, 80] width 130 height 21
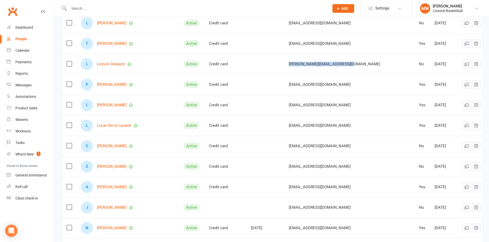
scroll to position [970, 0]
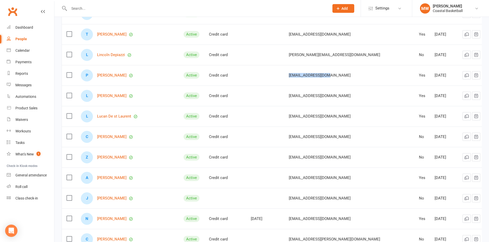
drag, startPoint x: 342, startPoint y: 74, endPoint x: 275, endPoint y: 77, distance: 66.8
click at [275, 77] on tr "P Patrick Depillo Active Credit card rgdepillo@yahoo.com Yes Aug 06, 2025" at bounding box center [277, 75] width 430 height 21
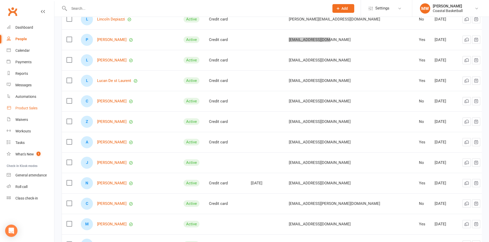
scroll to position [1022, 0]
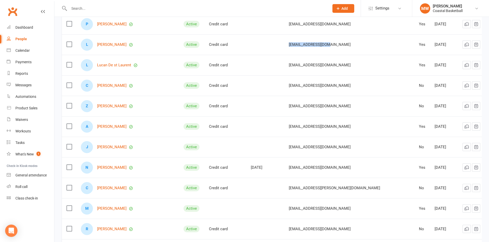
drag, startPoint x: 341, startPoint y: 43, endPoint x: 286, endPoint y: 46, distance: 54.9
click at [286, 46] on tr "L Leon De St Laurent Active Credit card dee_hot@hotmail.com Yes Aug 06, 2025" at bounding box center [277, 44] width 430 height 21
drag, startPoint x: 351, startPoint y: 86, endPoint x: 287, endPoint y: 89, distance: 63.4
click at [287, 89] on tr "C Cody Dingle Active Credit card kylie.spence1@gmail.com No Sep 04, 2025" at bounding box center [277, 85] width 430 height 21
drag, startPoint x: 319, startPoint y: 84, endPoint x: 309, endPoint y: 89, distance: 11.4
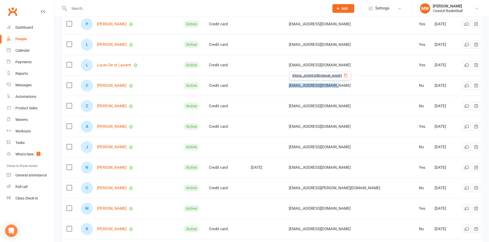
click at [309, 89] on span "kylie.spence1@gmail.com" at bounding box center [320, 86] width 62 height 10
drag, startPoint x: 359, startPoint y: 83, endPoint x: 289, endPoint y: 83, distance: 69.8
click at [289, 83] on tr "C Cody Dingle Active Credit card kylie.spence1@gmail.com No Sep 04, 2025" at bounding box center [277, 85] width 430 height 21
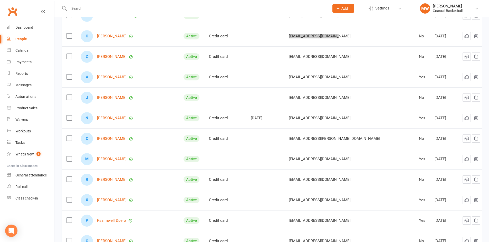
scroll to position [1073, 0]
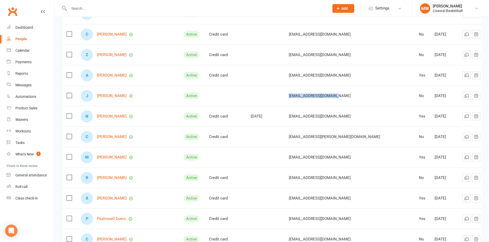
drag, startPoint x: 360, startPoint y: 93, endPoint x: 293, endPoint y: 92, distance: 66.7
click at [293, 92] on td "dorsmanjaiden@gmail.com" at bounding box center [349, 96] width 130 height 21
drag, startPoint x: 360, startPoint y: 117, endPoint x: 288, endPoint y: 117, distance: 71.6
click at [288, 117] on tr "N Natasha Dowey Active Credit card Sep 10, 2025 alisondowey@westnet.com.au Yes …" at bounding box center [277, 116] width 430 height 21
drag, startPoint x: 355, startPoint y: 136, endPoint x: 293, endPoint y: 134, distance: 61.3
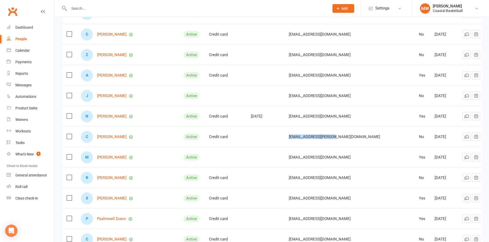
click at [293, 134] on td "kieren.drury@gmail.com" at bounding box center [349, 137] width 130 height 21
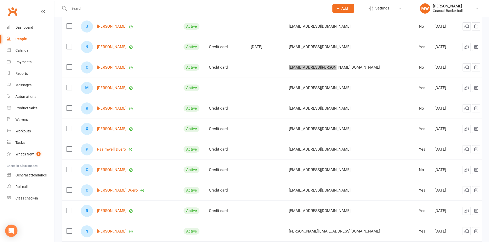
scroll to position [1150, 0]
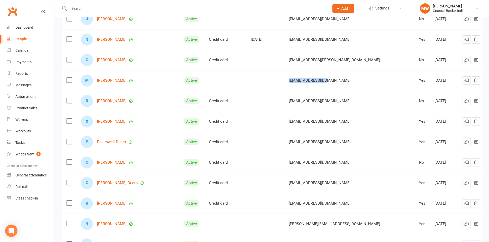
drag, startPoint x: 346, startPoint y: 77, endPoint x: 295, endPoint y: 81, distance: 51.1
click at [295, 81] on td "ca_rah@hotmail.com" at bounding box center [349, 80] width 130 height 21
drag, startPoint x: 351, startPoint y: 100, endPoint x: 295, endPoint y: 99, distance: 55.4
click at [295, 99] on td "rob_duca@hotmail.com" at bounding box center [349, 101] width 130 height 21
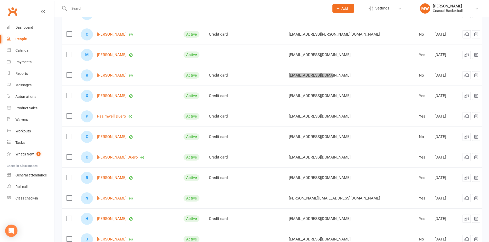
scroll to position [1201, 0]
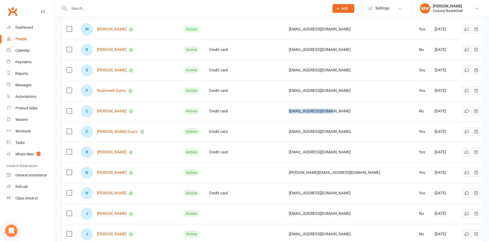
drag, startPoint x: 348, startPoint y: 112, endPoint x: 296, endPoint y: 110, distance: 52.1
click at [296, 110] on td "carloduero@gmail.com" at bounding box center [349, 111] width 130 height 21
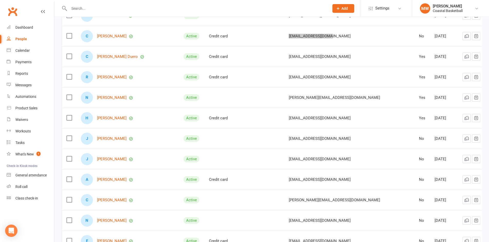
scroll to position [1278, 0]
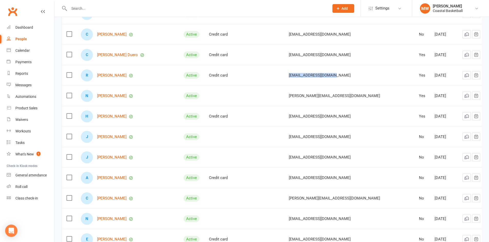
drag, startPoint x: 350, startPoint y: 76, endPoint x: 292, endPoint y: 76, distance: 58.5
click at [292, 76] on tr "R Ridley Duff Active Credit card riddles2011@icloud.com Yes Aug 05, 2025" at bounding box center [277, 75] width 430 height 21
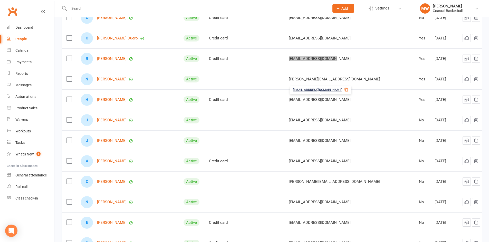
scroll to position [1304, 0]
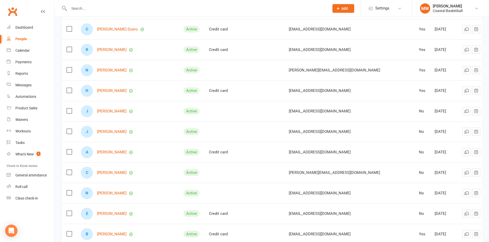
click at [355, 89] on div "kellydybdahl@outlook.com" at bounding box center [349, 91] width 121 height 4
drag, startPoint x: 351, startPoint y: 90, endPoint x: 297, endPoint y: 90, distance: 54.4
click at [297, 90] on td "kellydybdahl@outlook.com" at bounding box center [349, 91] width 130 height 21
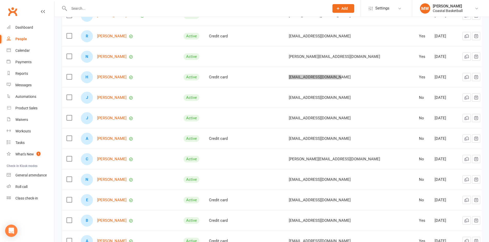
scroll to position [1329, 0]
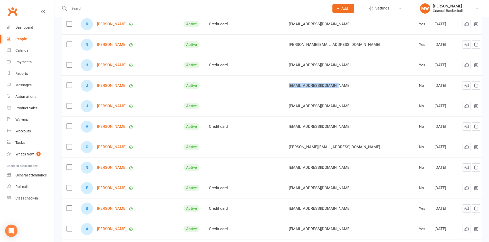
drag, startPoint x: 351, startPoint y: 85, endPoint x: 296, endPoint y: 84, distance: 54.9
click at [296, 84] on td "Jarradernst19@gmail.com" at bounding box center [349, 85] width 130 height 21
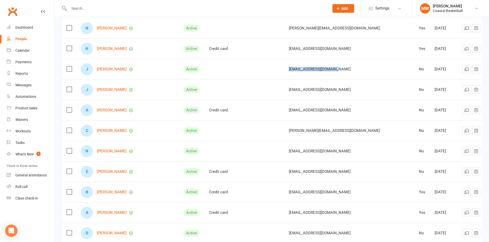
scroll to position [1355, 0]
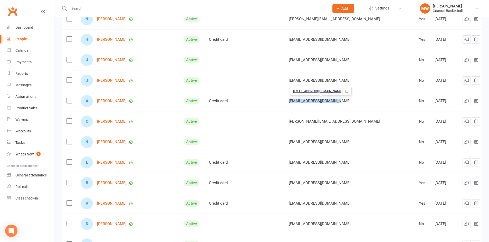
drag, startPoint x: 353, startPoint y: 102, endPoint x: 294, endPoint y: 102, distance: 58.7
click at [294, 102] on td "roslynabbott@hotmail.com" at bounding box center [349, 101] width 130 height 21
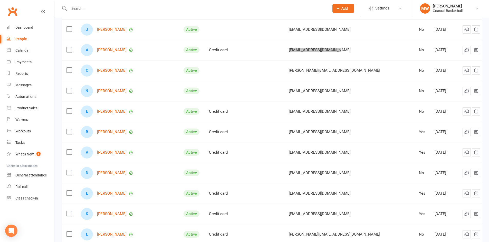
scroll to position [1406, 0]
drag, startPoint x: 354, startPoint y: 111, endPoint x: 297, endPoint y: 112, distance: 57.5
click at [297, 112] on td "tanyacoulson@yahoo.com.au" at bounding box center [349, 111] width 130 height 21
click at [296, 114] on td "tanyacoulson@yahoo.com.au" at bounding box center [349, 111] width 130 height 21
drag, startPoint x: 292, startPoint y: 109, endPoint x: 351, endPoint y: 112, distance: 59.8
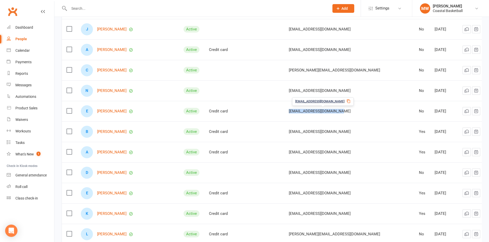
click at [351, 112] on tr "E Eva Fink Active Credit card tanyacoulson@yahoo.com.au No Sep 08, 2025" at bounding box center [277, 111] width 430 height 21
drag, startPoint x: 340, startPoint y: 132, endPoint x: 294, endPoint y: 133, distance: 46.7
click at [294, 133] on td "shelleycon@hotmail.com" at bounding box center [349, 132] width 130 height 21
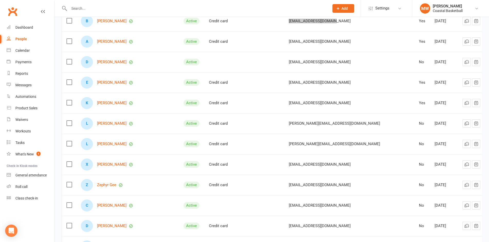
scroll to position [1509, 0]
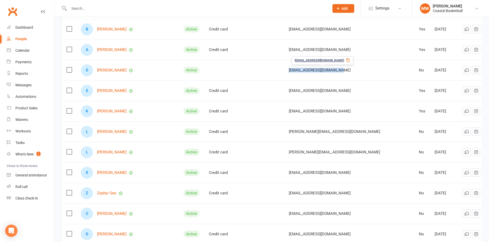
drag, startPoint x: 353, startPoint y: 68, endPoint x: 295, endPoint y: 69, distance: 57.5
click at [295, 69] on td "dylanfrazer2007@gmail.com" at bounding box center [349, 70] width 130 height 21
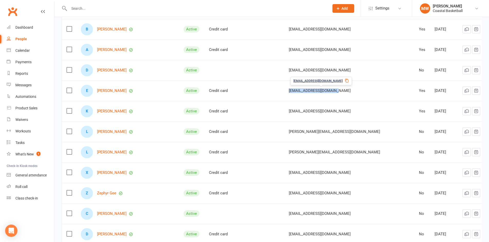
drag, startPoint x: 350, startPoint y: 87, endPoint x: 295, endPoint y: 86, distance: 55.4
click at [295, 86] on td "edmon_garcia@icloud.com" at bounding box center [349, 91] width 130 height 21
drag, startPoint x: 114, startPoint y: 90, endPoint x: 122, endPoint y: 92, distance: 7.8
click at [122, 92] on div "E Edmon Garcia" at bounding box center [127, 91] width 93 height 12
click at [358, 106] on td "hilllesley25@gmail.com" at bounding box center [349, 111] width 130 height 21
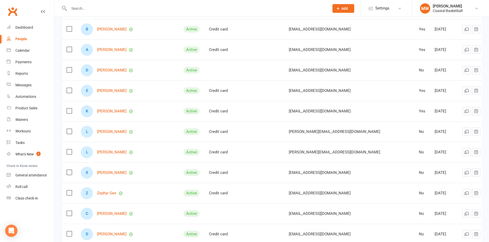
scroll to position [1534, 0]
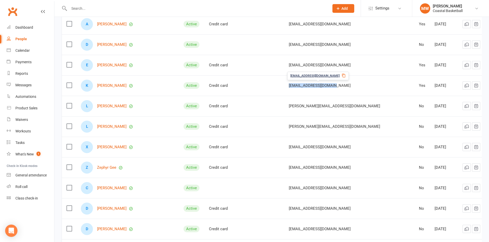
drag, startPoint x: 343, startPoint y: 84, endPoint x: 288, endPoint y: 83, distance: 55.1
click at [288, 83] on tr "K Kyle Garlett Active Credit card hilllesley25@gmail.com Yes Jul 10, 2025" at bounding box center [277, 85] width 430 height 21
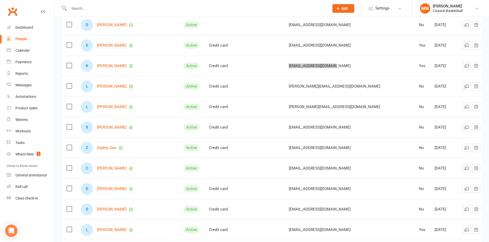
scroll to position [1586, 0]
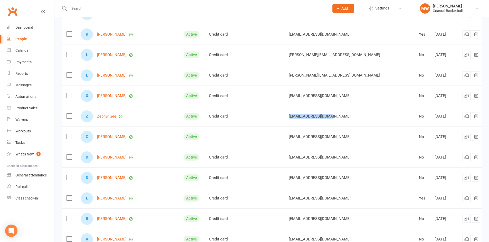
drag, startPoint x: 345, startPoint y: 115, endPoint x: 285, endPoint y: 110, distance: 60.5
click at [285, 110] on tr "Z Zephyr Gee Active Credit card Kaylagrigg@gmail.com No Sep 04, 2025" at bounding box center [277, 116] width 430 height 21
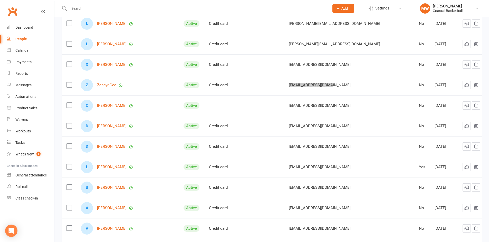
scroll to position [1663, 0]
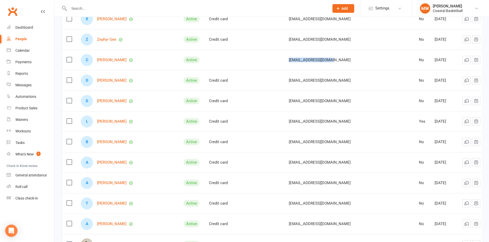
drag, startPoint x: 350, startPoint y: 57, endPoint x: 268, endPoint y: 56, distance: 82.6
click at [268, 56] on tr "C Cyril Gentle Active whitneyh_@hotmail.com No Sep 16, 2025" at bounding box center [277, 60] width 430 height 21
drag, startPoint x: 355, startPoint y: 80, endPoint x: 296, endPoint y: 77, distance: 59.5
click at [296, 77] on td "mickandsoph@bigpond.com" at bounding box center [349, 80] width 130 height 21
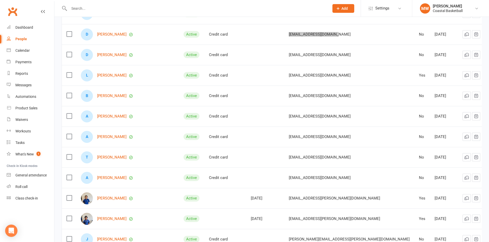
scroll to position [1714, 0]
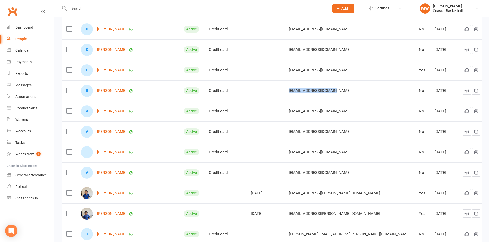
drag, startPoint x: 343, startPoint y: 90, endPoint x: 293, endPoint y: 88, distance: 50.3
click at [293, 88] on td "rochellehird@gmail.com" at bounding box center [349, 91] width 130 height 21
drag, startPoint x: 349, startPoint y: 109, endPoint x: 280, endPoint y: 104, distance: 69.5
click at [280, 104] on tr "A Alfred Goy Active Credit card kaddyb69@hotmail.com No Sep 06, 2025" at bounding box center [277, 111] width 430 height 21
drag, startPoint x: 348, startPoint y: 130, endPoint x: 276, endPoint y: 133, distance: 71.4
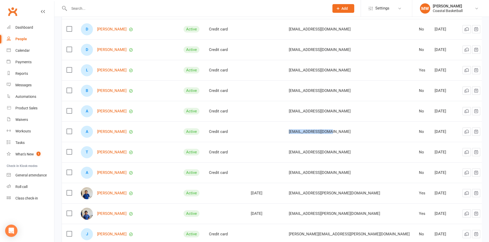
click at [276, 133] on tr "A Alfred Goy Active Credit card kaddyb69@hotmail.com No Sep 06, 2025" at bounding box center [277, 132] width 430 height 21
drag, startPoint x: 359, startPoint y: 152, endPoint x: 289, endPoint y: 148, distance: 70.1
click at [289, 148] on tr "T Tex Gribble Active Credit card Gribbsk@hotmail.com No Sep 16, 2025" at bounding box center [277, 152] width 430 height 21
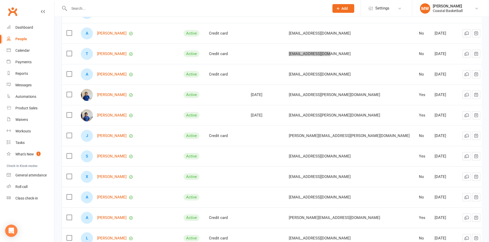
scroll to position [1842, 0]
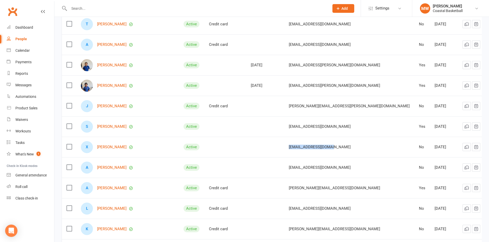
drag, startPoint x: 352, startPoint y: 144, endPoint x: 294, endPoint y: 144, distance: 58.2
click at [294, 144] on td "ellemay23@hotmail.com" at bounding box center [349, 147] width 130 height 21
drag, startPoint x: 355, startPoint y: 103, endPoint x: 293, endPoint y: 105, distance: 61.8
click at [293, 105] on td "Morrison.fran@gmail.com" at bounding box center [349, 106] width 130 height 21
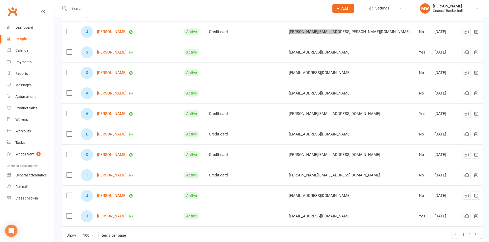
scroll to position [1945, 0]
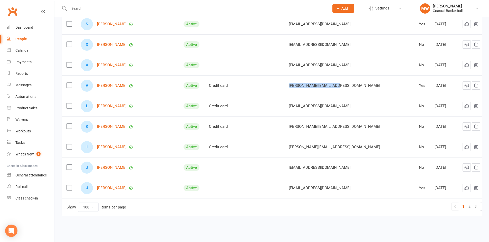
drag, startPoint x: 348, startPoint y: 85, endPoint x: 294, endPoint y: 84, distance: 53.9
click at [294, 84] on td "katiehesson@hotmail.com" at bounding box center [349, 85] width 130 height 21
drag, startPoint x: 350, startPoint y: 102, endPoint x: 298, endPoint y: 100, distance: 52.4
click at [293, 98] on td "megbhicks@gmail.com" at bounding box center [349, 106] width 130 height 21
drag, startPoint x: 349, startPoint y: 123, endPoint x: 286, endPoint y: 122, distance: 62.6
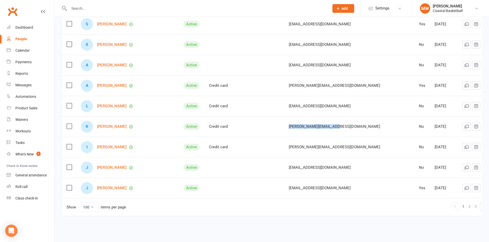
click at [286, 122] on tr "K Kobe Higham Active Credit card keith.higham2@gmail.com No Sep 11, 2025" at bounding box center [277, 126] width 430 height 21
drag, startPoint x: 353, startPoint y: 167, endPoint x: 287, endPoint y: 165, distance: 65.9
click at [287, 165] on tr "J Josie Hobbs Active katzonewa@gmail.com No Jul 10, 2025" at bounding box center [277, 167] width 430 height 21
drag, startPoint x: 348, startPoint y: 187, endPoint x: 292, endPoint y: 185, distance: 56.2
click at [292, 185] on tr "J Jaxon Hoie Active Jaxonhoie27@outlook.com Yes Aug 04, 2025" at bounding box center [277, 188] width 430 height 21
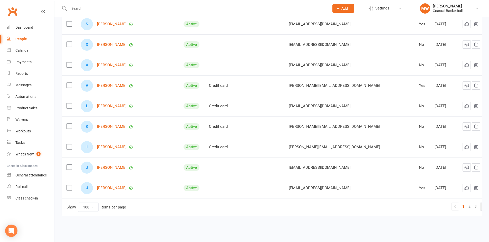
click at [483, 206] on icon at bounding box center [484, 206] width 2 height 3
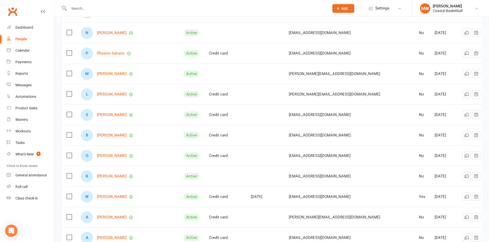
scroll to position [0, 0]
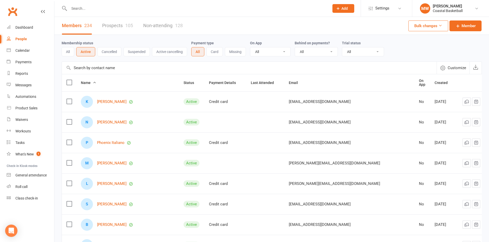
drag, startPoint x: 116, startPoint y: 97, endPoint x: 124, endPoint y: 85, distance: 14.9
drag, startPoint x: 124, startPoint y: 85, endPoint x: 115, endPoint y: 78, distance: 11.3
click at [115, 78] on th "Name" at bounding box center [127, 82] width 103 height 17
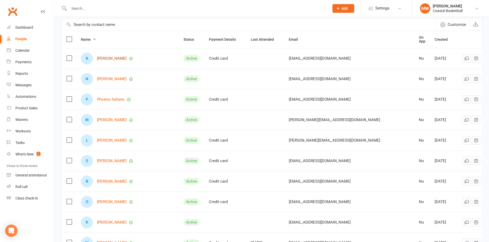
scroll to position [51, 0]
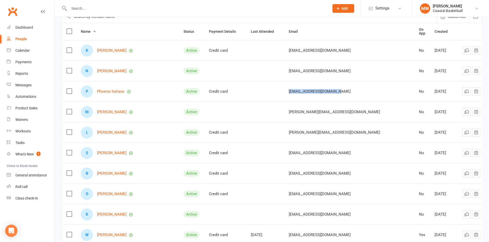
drag, startPoint x: 343, startPoint y: 90, endPoint x: 289, endPoint y: 90, distance: 53.9
click at [289, 90] on td "Tegan.italiano@gmail.com" at bounding box center [349, 91] width 130 height 21
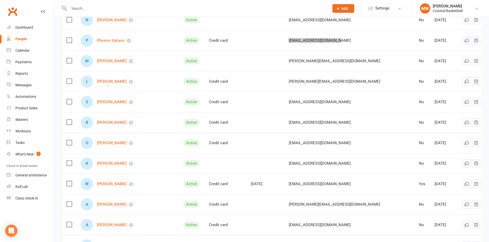
scroll to position [103, 0]
drag, startPoint x: 337, startPoint y: 58, endPoint x: 293, endPoint y: 58, distance: 44.4
click at [293, 58] on td "marilyn@yy.com.au" at bounding box center [349, 61] width 130 height 21
click at [241, 55] on td at bounding box center [225, 61] width 42 height 21
drag, startPoint x: 226, startPoint y: 14, endPoint x: 224, endPoint y: 43, distance: 29.6
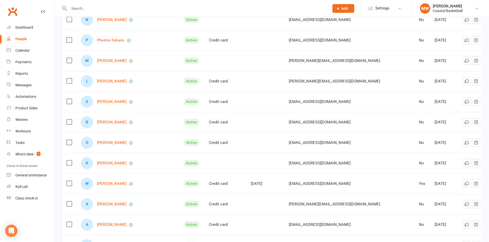
drag, startPoint x: 336, startPoint y: 58, endPoint x: 291, endPoint y: 58, distance: 45.9
click at [291, 58] on td "marilyn@yy.com.au" at bounding box center [349, 61] width 130 height 21
drag, startPoint x: 346, startPoint y: 81, endPoint x: 292, endPoint y: 83, distance: 54.1
click at [292, 83] on td "simon@geographelaw.com.au" at bounding box center [349, 81] width 130 height 21
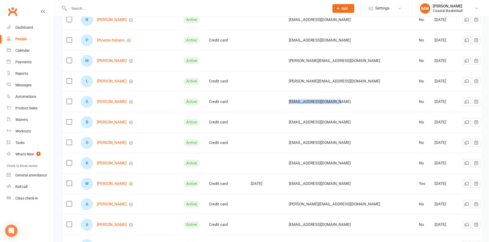
drag, startPoint x: 351, startPoint y: 101, endPoint x: 288, endPoint y: 99, distance: 62.8
click at [288, 99] on tr "S Scott Johnson Active Credit card jensemailaddress@aol.com No Sep 04, 2025" at bounding box center [277, 102] width 430 height 21
click at [329, 118] on span "alexmarra17@hotmail.com" at bounding box center [320, 122] width 62 height 10
drag, startPoint x: 349, startPoint y: 122, endPoint x: 291, endPoint y: 120, distance: 58.0
click at [292, 120] on td "alexmarra17@hotmail.com" at bounding box center [349, 122] width 130 height 21
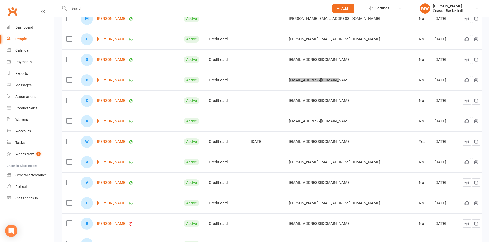
scroll to position [154, 0]
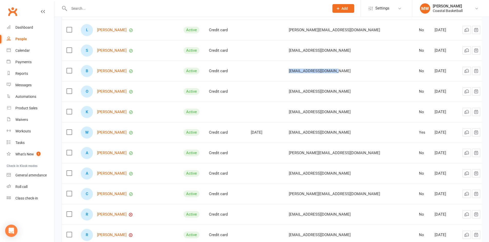
drag, startPoint x: 349, startPoint y: 130, endPoint x: 283, endPoint y: 133, distance: 66.3
click at [283, 133] on tr "W Will Kenyon-Weston Active Credit card Aug 19, 2025 Mbkweston@gmail.com Yes Au…" at bounding box center [277, 132] width 430 height 21
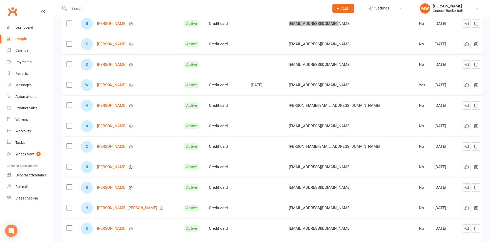
scroll to position [205, 0]
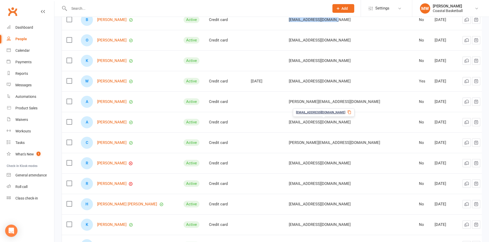
drag, startPoint x: 359, startPoint y: 122, endPoint x: 290, endPoint y: 121, distance: 69.8
click at [290, 121] on td "gemmaknight.bunbury@gmail.com" at bounding box center [349, 122] width 130 height 21
drag, startPoint x: 355, startPoint y: 104, endPoint x: 285, endPoint y: 99, distance: 70.9
click at [285, 99] on tr "A Austin Knight Active Credit card G.holdsworth@hotmail.com No Sep 06, 2025" at bounding box center [277, 102] width 430 height 21
drag, startPoint x: 355, startPoint y: 142, endPoint x: 271, endPoint y: 137, distance: 83.8
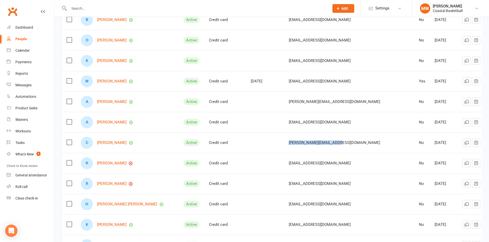
click at [271, 137] on tr "C Carter Knight Active Credit card G.holdsworth@hotmail.com No Sep 07, 2025" at bounding box center [277, 143] width 430 height 21
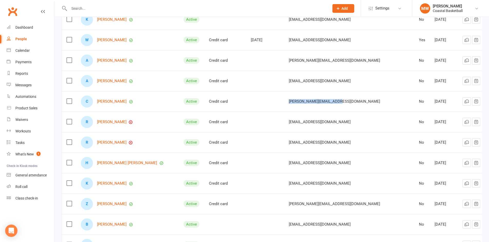
scroll to position [256, 0]
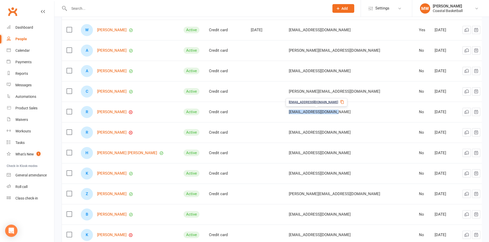
drag, startPoint x: 357, startPoint y: 112, endPoint x: 288, endPoint y: 107, distance: 69.1
click at [288, 107] on tr "R Rhys Knipe Active Credit card Chlukeknipe@outlook.com No Sep 05, 2025" at bounding box center [277, 112] width 430 height 21
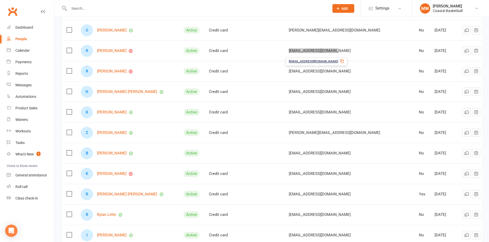
scroll to position [333, 0]
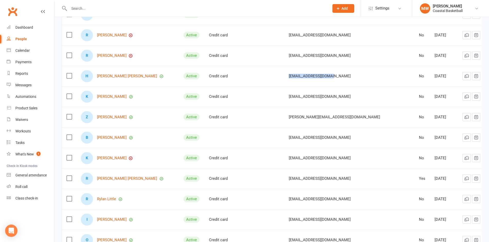
drag, startPoint x: 343, startPoint y: 74, endPoint x: 279, endPoint y: 71, distance: 63.7
click at [279, 71] on tr "H Hudson Kowalczyk Active Credit card Jazminde_@hotmail.com No Sep 05, 2025" at bounding box center [277, 76] width 430 height 21
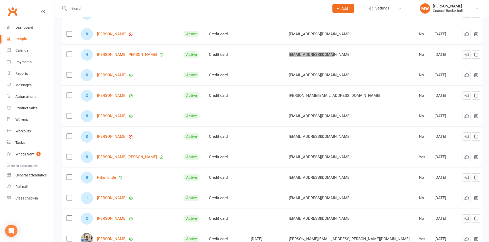
scroll to position [385, 0]
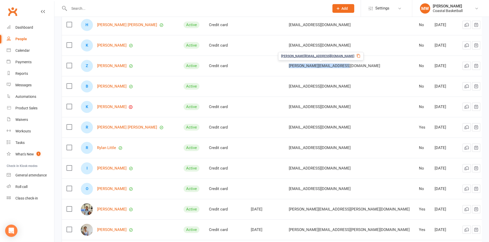
drag, startPoint x: 354, startPoint y: 65, endPoint x: 291, endPoint y: 63, distance: 63.7
click at [291, 63] on td "brooke.sounness@outlook.com" at bounding box center [349, 66] width 130 height 21
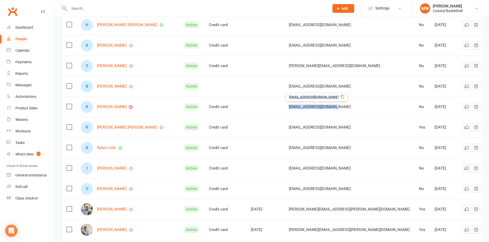
drag, startPoint x: 351, startPoint y: 108, endPoint x: 290, endPoint y: 104, distance: 61.5
click at [290, 104] on td "dakotasproule@gmail.com" at bounding box center [349, 107] width 130 height 21
drag, startPoint x: 347, startPoint y: 128, endPoint x: 293, endPoint y: 129, distance: 54.6
click at [293, 129] on td "ryderlenaghan@gmail.com" at bounding box center [349, 127] width 130 height 21
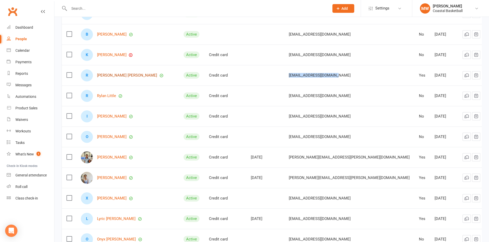
scroll to position [462, 0]
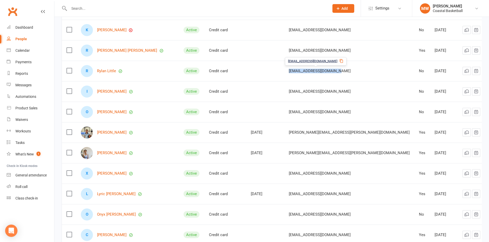
drag, startPoint x: 352, startPoint y: 70, endPoint x: 291, endPoint y: 72, distance: 60.8
click at [291, 72] on td "Georgiaklittle@gmail.com" at bounding box center [349, 71] width 130 height 21
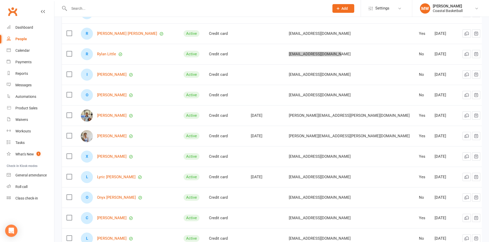
scroll to position [487, 0]
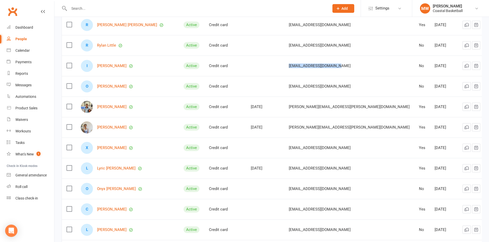
drag, startPoint x: 351, startPoint y: 66, endPoint x: 292, endPoint y: 63, distance: 59.3
click at [292, 63] on td "jademlongworth@gmail.com" at bounding box center [349, 66] width 130 height 21
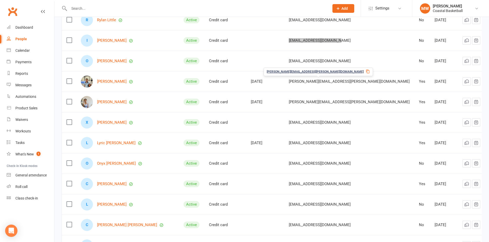
scroll to position [513, 0]
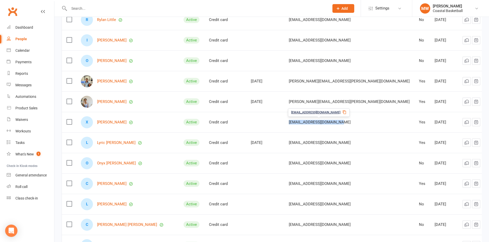
drag, startPoint x: 350, startPoint y: 121, endPoint x: 292, endPoint y: 120, distance: 58.2
click at [292, 120] on td "xaviermarzano@outlook.com" at bounding box center [349, 122] width 130 height 21
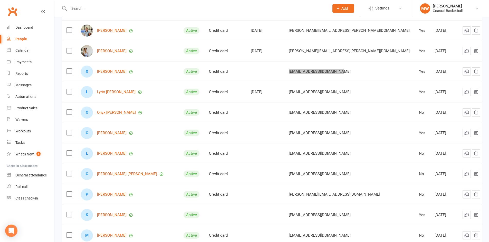
scroll to position [564, 0]
drag, startPoint x: 343, startPoint y: 93, endPoint x: 283, endPoint y: 89, distance: 60.4
click at [283, 89] on tr "L Lyric Mather Active Credit card Aug 26, 2025 cmather81@gmail.com Yes Aug 11, …" at bounding box center [277, 91] width 430 height 21
drag, startPoint x: 343, startPoint y: 110, endPoint x: 293, endPoint y: 110, distance: 49.5
click at [293, 110] on div "cmather81@gmail.com" at bounding box center [349, 112] width 121 height 4
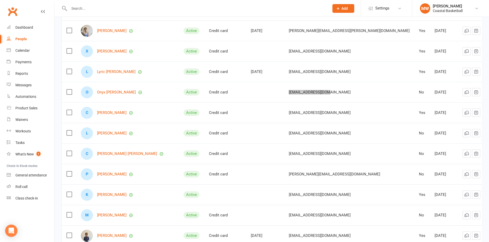
scroll to position [616, 0]
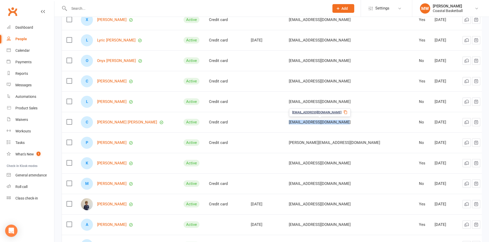
drag, startPoint x: 357, startPoint y: 120, endPoint x: 283, endPoint y: 119, distance: 74.4
click at [283, 119] on tr "C Connor Matthews Active Credit card nicolejurgenson@hotmail.com No Sep 05, 2025" at bounding box center [277, 122] width 430 height 21
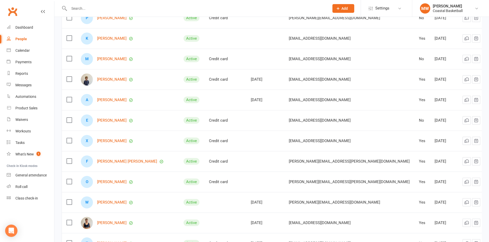
scroll to position [744, 0]
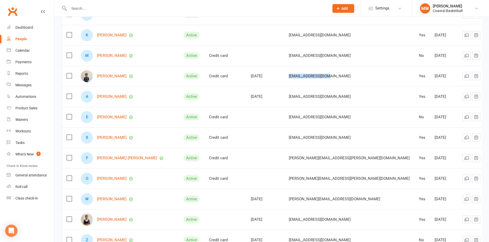
drag, startPoint x: 346, startPoint y: 74, endPoint x: 289, endPoint y: 74, distance: 57.7
click at [289, 74] on td "s_veale@hotmail.com" at bounding box center [349, 76] width 130 height 21
drag, startPoint x: 356, startPoint y: 93, endPoint x: 293, endPoint y: 99, distance: 63.6
click at [293, 99] on td "nataliefturvey@hotmail.com" at bounding box center [349, 96] width 130 height 21
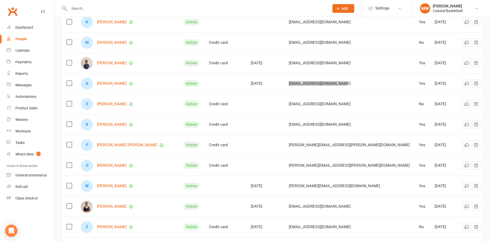
scroll to position [769, 0]
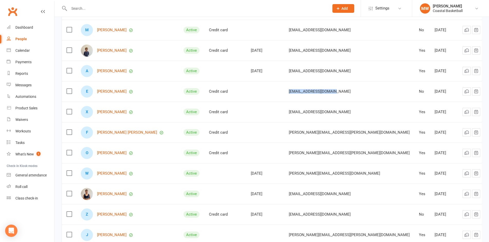
drag, startPoint x: 345, startPoint y: 92, endPoint x: 285, endPoint y: 89, distance: 60.6
click at [285, 89] on tr "E Eva Mead Active Credit card rldmullan@yahoo.com.au No Sep 12, 2025" at bounding box center [277, 91] width 430 height 21
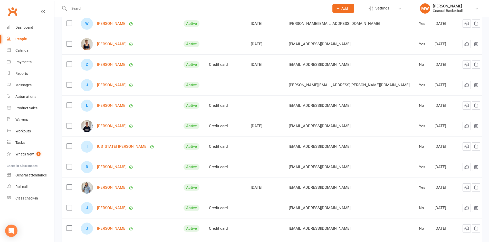
scroll to position [949, 0]
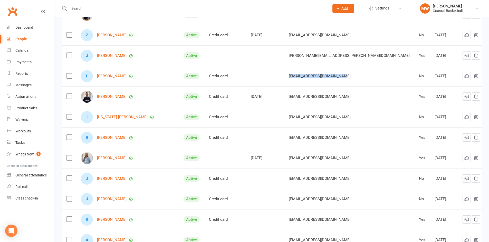
drag, startPoint x: 355, startPoint y: 74, endPoint x: 290, endPoint y: 77, distance: 64.9
click at [290, 77] on td "Mrmrswhittaker17@gmail.com" at bounding box center [349, 76] width 130 height 21
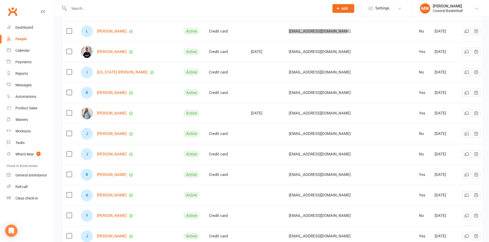
scroll to position [1000, 0]
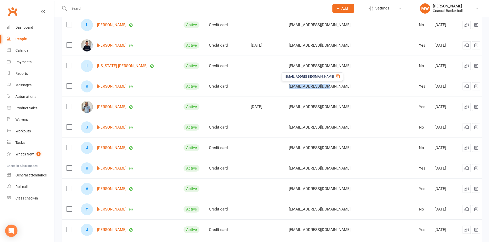
drag, startPoint x: 338, startPoint y: 85, endPoint x: 287, endPoint y: 84, distance: 51.3
click at [287, 84] on tr "R Ryan Nair Active Credit card nairryann@gmail.com Yes Jul 10, 2025" at bounding box center [277, 86] width 430 height 21
drag, startPoint x: 106, startPoint y: 87, endPoint x: 108, endPoint y: 84, distance: 3.6
drag, startPoint x: 108, startPoint y: 84, endPoint x: 288, endPoint y: 62, distance: 181.2
click at [288, 62] on tr "I Indiana Musitano Active Credit card dbmusitano@bigpond.com No Sep 09, 2025" at bounding box center [277, 66] width 430 height 21
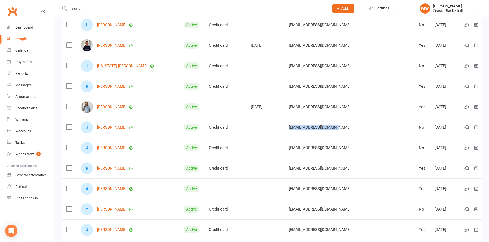
drag, startPoint x: 352, startPoint y: 126, endPoint x: 288, endPoint y: 119, distance: 64.5
click at [288, 119] on tr "J Jesse Neill Active Credit card dandhneill1@bigpond.com No Sep 15, 2025" at bounding box center [277, 127] width 430 height 21
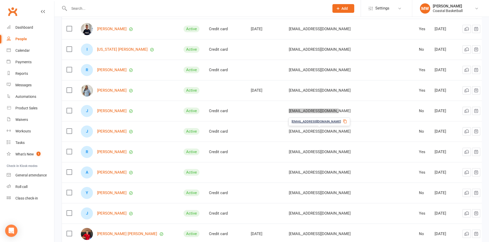
scroll to position [1026, 0]
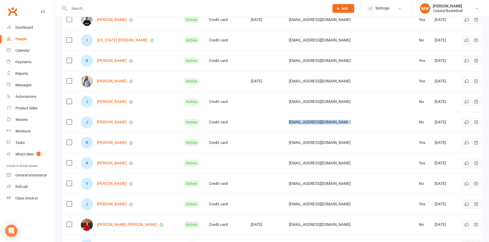
drag, startPoint x: 352, startPoint y: 122, endPoint x: 288, endPoint y: 120, distance: 63.6
click at [288, 120] on tr "J Jordin Nel Active Credit card Lauramitchell627@gmail.com No Sep 15, 2025" at bounding box center [277, 122] width 430 height 21
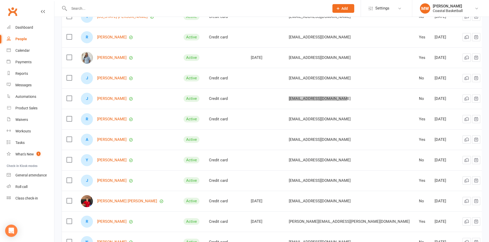
scroll to position [1077, 0]
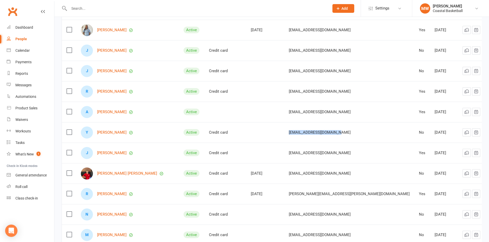
drag, startPoint x: 349, startPoint y: 131, endPoint x: 279, endPoint y: 127, distance: 70.1
click at [280, 127] on tr "Y Yumi Newton Active Credit card joelysium000@hotmail.com No Sep 14, 2025" at bounding box center [277, 132] width 430 height 21
drag, startPoint x: 356, startPoint y: 149, endPoint x: 284, endPoint y: 151, distance: 72.1
click at [284, 151] on tr "J James Oakley Active Credit card nelsonlesley6@gmail.com Yes Aug 04, 2025" at bounding box center [277, 153] width 430 height 21
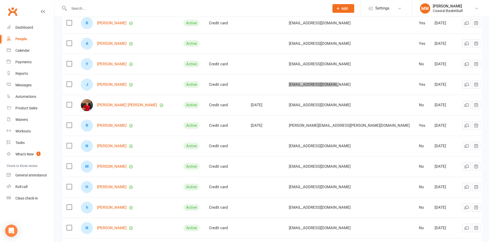
scroll to position [1154, 0]
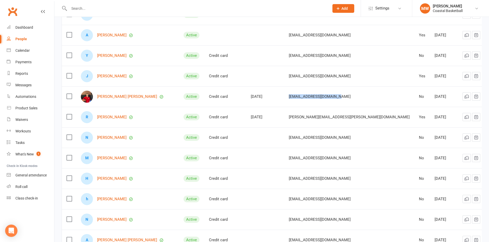
drag, startPoint x: 351, startPoint y: 98, endPoint x: 292, endPoint y: 95, distance: 58.8
click at [292, 95] on td "Kodgers@goodstart.org.au" at bounding box center [349, 96] width 130 height 21
drag, startPoint x: 355, startPoint y: 118, endPoint x: 289, endPoint y: 113, distance: 66.3
click at [289, 113] on td "kimberley.allberry@bigpond.com" at bounding box center [349, 117] width 130 height 21
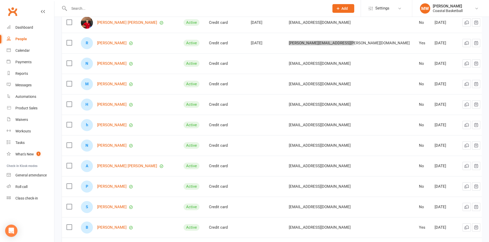
scroll to position [1231, 0]
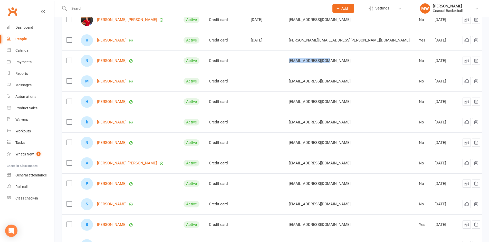
drag, startPoint x: 344, startPoint y: 61, endPoint x: 289, endPoint y: 57, distance: 54.7
click at [289, 57] on td "jhunevahs@yahoo.com" at bounding box center [349, 61] width 130 height 21
drag, startPoint x: 348, startPoint y: 98, endPoint x: 286, endPoint y: 102, distance: 61.4
click at [286, 102] on tr "H Hayley Panzich Active Credit card hayley.panzich@gmail.com No Sep 02, 2025" at bounding box center [277, 102] width 430 height 21
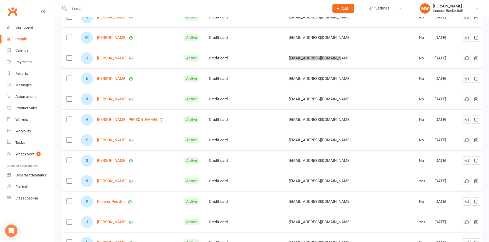
scroll to position [1308, 0]
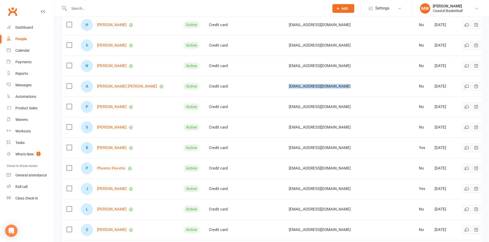
drag, startPoint x: 359, startPoint y: 85, endPoint x: 285, endPoint y: 83, distance: 73.4
click at [285, 83] on tr "A Archer Paterson Active Credit card Ashtyn_paterson@hotmail.com No Sep 04, 2025" at bounding box center [277, 86] width 430 height 21
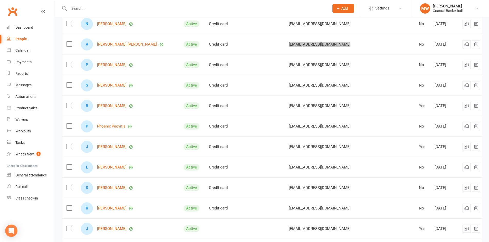
scroll to position [1359, 0]
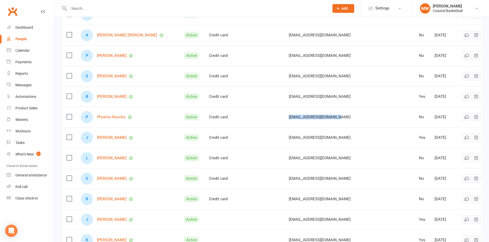
drag, startPoint x: 346, startPoint y: 117, endPoint x: 285, endPoint y: 116, distance: 60.5
click at [285, 116] on tr "P Phoenix Peovitis Active Credit card alisonpeovitis@gmail.com No Sep 04, 2025" at bounding box center [277, 117] width 430 height 21
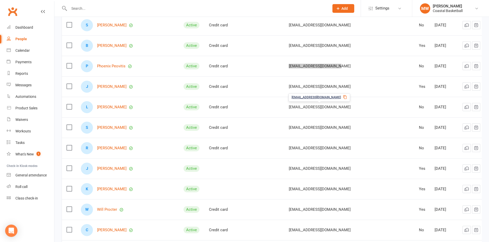
scroll to position [1411, 0]
drag, startPoint x: 361, startPoint y: 106, endPoint x: 280, endPoint y: 104, distance: 81.6
click at [280, 104] on tr "L Louis Pittard Active Credit card alexetherington@hotmail.com No Sep 04, 2025" at bounding box center [277, 107] width 430 height 21
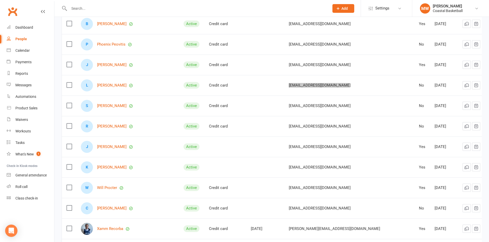
scroll to position [1462, 0]
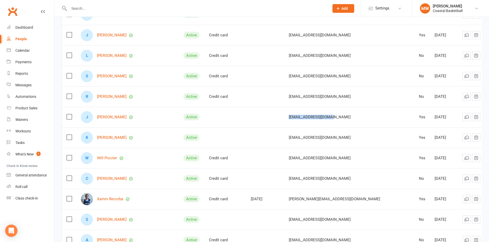
drag, startPoint x: 353, startPoint y: 115, endPoint x: 287, endPoint y: 118, distance: 65.5
click at [287, 118] on tr "J Jeric Placente Active saintjay099@gmail.com Yes Jul 10, 2025" at bounding box center [277, 117] width 430 height 21
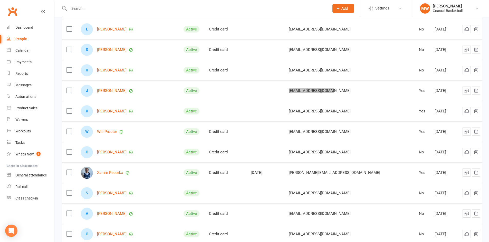
scroll to position [1513, 0]
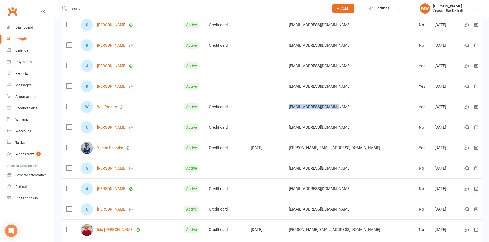
drag, startPoint x: 348, startPoint y: 105, endPoint x: 283, endPoint y: 107, distance: 64.6
click at [283, 107] on tr "W Will Procter Active Credit card willprocter05@gmail.com Yes Jul 10, 2025" at bounding box center [277, 107] width 430 height 21
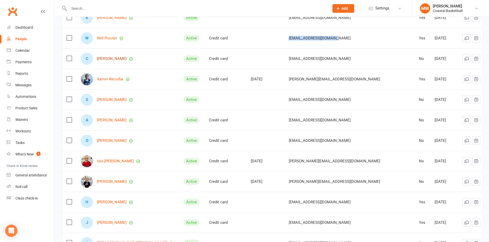
scroll to position [1590, 0]
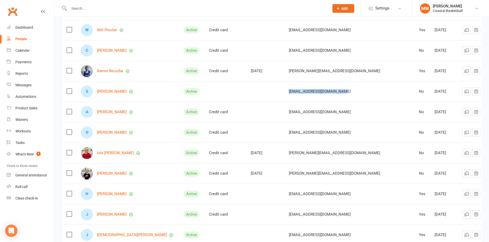
drag, startPoint x: 352, startPoint y: 88, endPoint x: 280, endPoint y: 90, distance: 71.3
click at [280, 90] on tr "S Scott Rodgers Active scottyrodgers6@hotmail.com No Jul 10, 2025" at bounding box center [277, 91] width 430 height 21
drag, startPoint x: 355, startPoint y: 106, endPoint x: 286, endPoint y: 113, distance: 69.5
click at [286, 113] on tr "A Arlo Rodgers Active Credit card Samrodgers6316@gmail.com No Sep 06, 2025" at bounding box center [277, 112] width 430 height 21
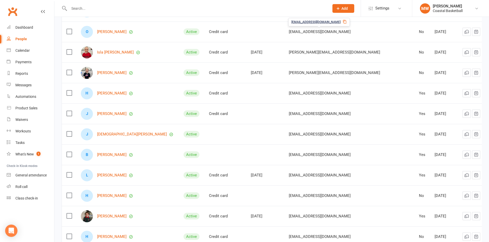
scroll to position [1693, 0]
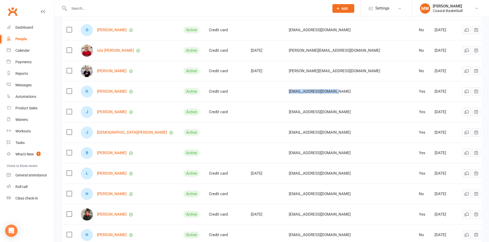
drag, startPoint x: 349, startPoint y: 90, endPoint x: 291, endPoint y: 90, distance: 58.5
click at [291, 90] on td "heath.ryder17@gmail.com" at bounding box center [349, 91] width 130 height 21
click at [264, 122] on td at bounding box center [265, 132] width 38 height 21
drag, startPoint x: 359, startPoint y: 131, endPoint x: 289, endPoint y: 133, distance: 69.8
click at [289, 133] on td "deansamson15@yahoo.com.au" at bounding box center [349, 132] width 130 height 21
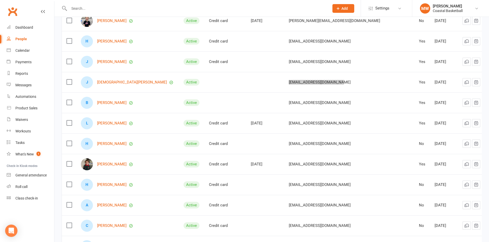
scroll to position [1744, 0]
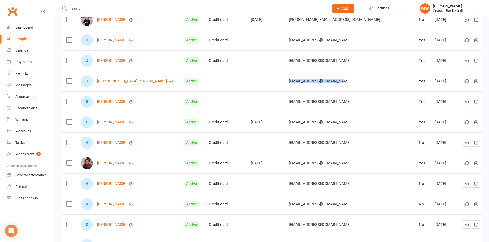
drag, startPoint x: 359, startPoint y: 101, endPoint x: 291, endPoint y: 105, distance: 68.8
click at [291, 105] on td "blaydescanlon2000@outlook.com" at bounding box center [349, 102] width 130 height 21
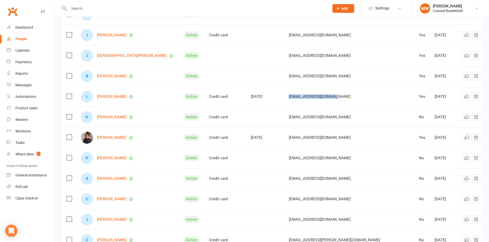
drag, startPoint x: 351, startPoint y: 93, endPoint x: 291, endPoint y: 95, distance: 60.6
click at [291, 95] on td "decseymour065@gmail.com" at bounding box center [349, 96] width 130 height 21
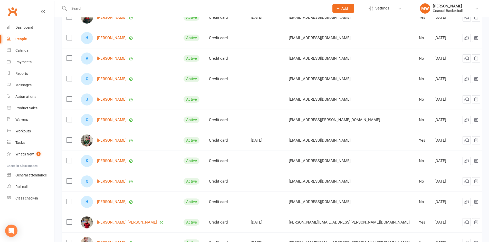
scroll to position [1898, 0]
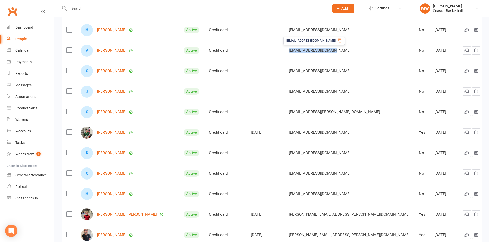
drag, startPoint x: 343, startPoint y: 51, endPoint x: 293, endPoint y: 50, distance: 49.8
click at [293, 50] on div "bek.silver@hotmail.com" at bounding box center [349, 50] width 121 height 4
drag, startPoint x: 341, startPoint y: 67, endPoint x: 257, endPoint y: 64, distance: 83.7
click at [257, 64] on tr "C Caitlin Sloan Active Credit card seanasloan@gmail.com No Sep 12, 2025" at bounding box center [277, 71] width 430 height 21
drag, startPoint x: 350, startPoint y: 90, endPoint x: 277, endPoint y: 90, distance: 72.8
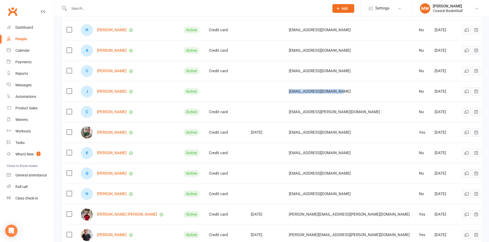
click at [277, 90] on tr "J Jordan Smith Active Jordan.smitty31@gmail.com No Sep 13, 2025" at bounding box center [277, 91] width 430 height 21
drag, startPoint x: 348, startPoint y: 109, endPoint x: 293, endPoint y: 107, distance: 55.4
click at [293, 107] on td "Codey.smith@outlook.com" at bounding box center [349, 112] width 130 height 21
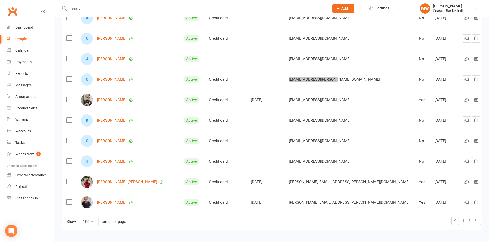
scroll to position [1945, 0]
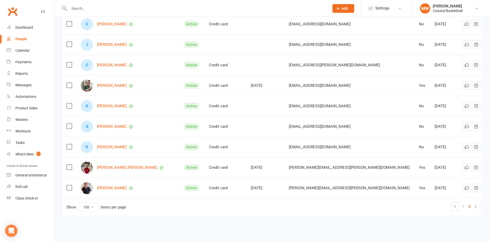
click at [358, 84] on div "jaydensmith122@hotmail.com" at bounding box center [349, 86] width 121 height 4
drag, startPoint x: 348, startPoint y: 107, endPoint x: 283, endPoint y: 104, distance: 65.2
click at [283, 104] on tr "K Kobe Smith Active Credit card Lisaray05@hotmail.com No Sep 04, 2025" at bounding box center [277, 106] width 430 height 21
drag, startPoint x: 353, startPoint y: 130, endPoint x: 285, endPoint y: 124, distance: 68.2
click at [285, 124] on tr "Q Quade Spencer Active Credit card H_Bigred1184@outlook.com No Sep 04, 2025" at bounding box center [277, 126] width 430 height 21
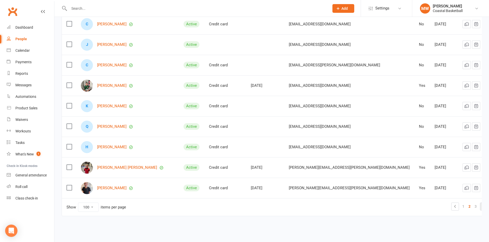
click at [480, 205] on icon at bounding box center [483, 207] width 6 height 6
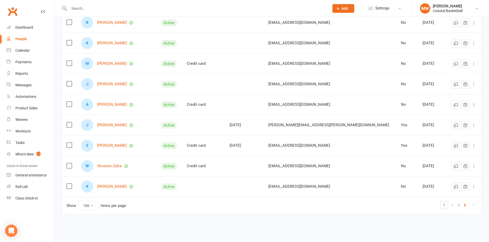
scroll to position [591, 0]
click at [475, 205] on icon at bounding box center [473, 205] width 6 height 6
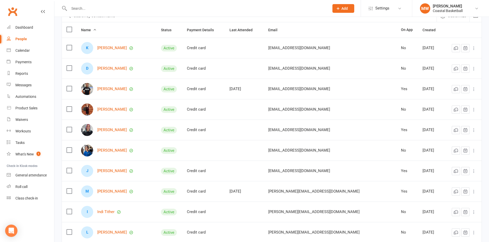
scroll to position [26, 0]
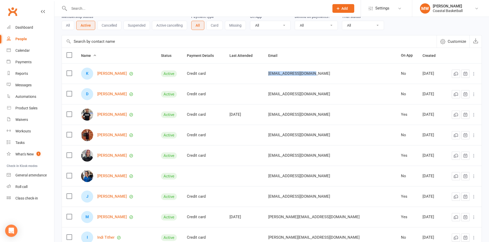
drag, startPoint x: 350, startPoint y: 75, endPoint x: 290, endPoint y: 72, distance: 60.1
click at [290, 72] on td "darrenspouse@gmail.com" at bounding box center [329, 73] width 133 height 21
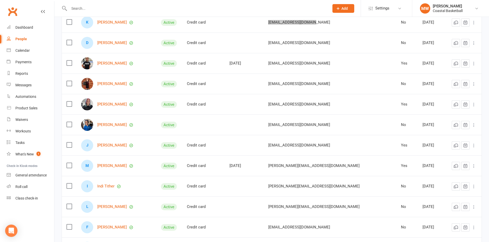
scroll to position [103, 0]
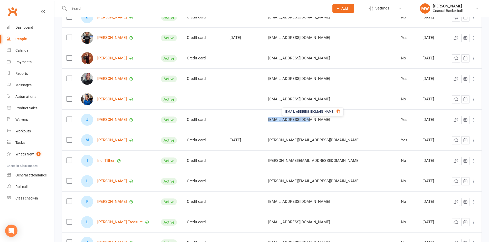
drag, startPoint x: 341, startPoint y: 121, endPoint x: 290, endPoint y: 120, distance: 51.0
click at [290, 120] on td "Jeddtick@icloud.com" at bounding box center [329, 120] width 133 height 21
click at [253, 102] on td at bounding box center [244, 99] width 39 height 21
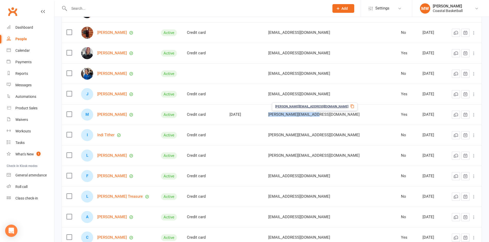
drag, startPoint x: 344, startPoint y: 116, endPoint x: 292, endPoint y: 114, distance: 52.1
click at [292, 114] on td "lara.tither@hotmail.com" at bounding box center [329, 114] width 133 height 21
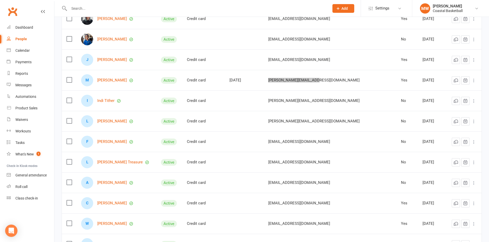
scroll to position [155, 0]
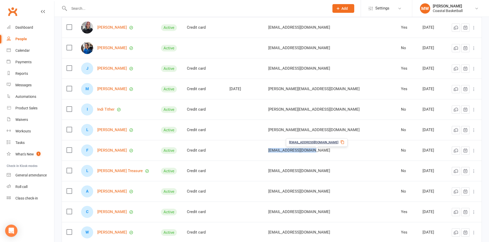
drag, startPoint x: 347, startPoint y: 151, endPoint x: 285, endPoint y: 153, distance: 61.3
click at [285, 153] on tr "F Fletcher Trafford Active Credit card Cheyenejoy95@gmail.com No Sep 04, 2025" at bounding box center [271, 150] width 419 height 21
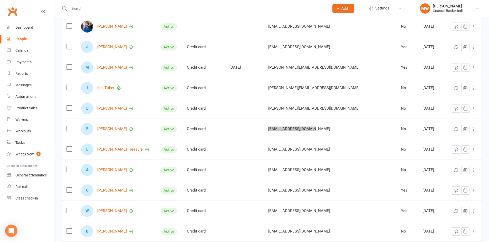
scroll to position [206, 0]
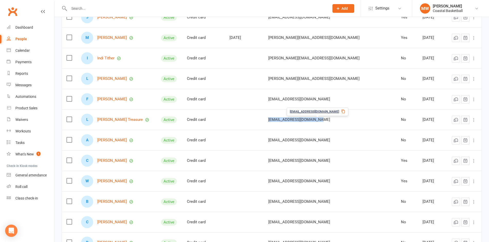
drag, startPoint x: 359, startPoint y: 121, endPoint x: 291, endPoint y: 122, distance: 68.0
click at [291, 122] on td "oliviabtreasure@gmail.com" at bounding box center [329, 120] width 133 height 21
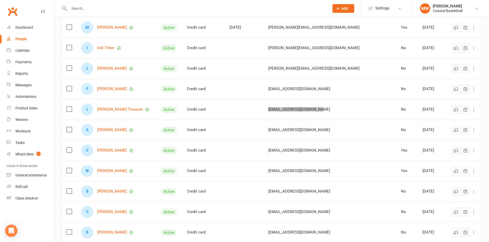
scroll to position [232, 0]
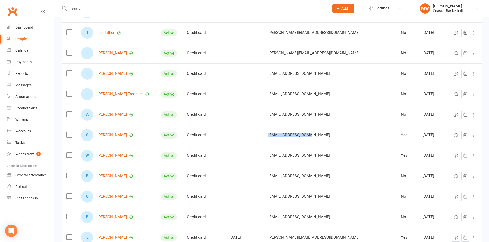
drag, startPoint x: 354, startPoint y: 137, endPoint x: 281, endPoint y: 138, distance: 73.4
click at [281, 138] on tr "C Corban Trebley Active Credit card corbant23@icloud.com Yes Aug 04, 2025" at bounding box center [271, 135] width 419 height 21
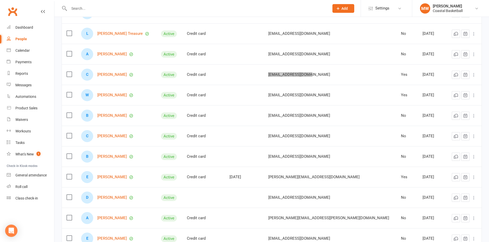
scroll to position [309, 0]
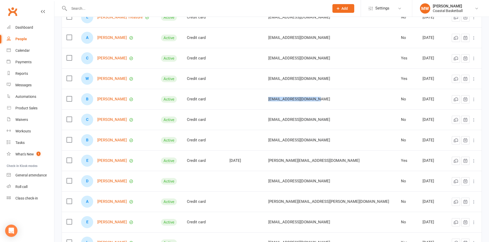
drag, startPoint x: 355, startPoint y: 100, endPoint x: 290, endPoint y: 101, distance: 65.7
click at [290, 101] on td "Kelbysbricks@hotmail.com" at bounding box center [329, 99] width 133 height 21
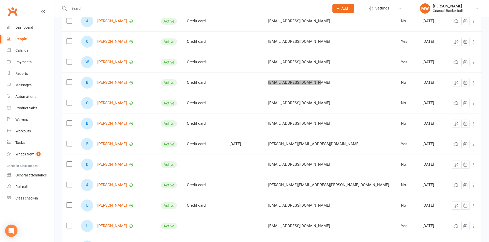
scroll to position [334, 0]
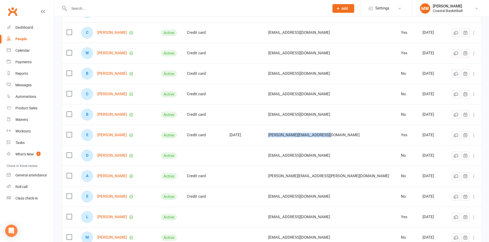
drag, startPoint x: 358, startPoint y: 135, endPoint x: 292, endPoint y: 135, distance: 65.7
click at [292, 135] on td "nathan@novasbasketball.com.au" at bounding box center [329, 135] width 133 height 21
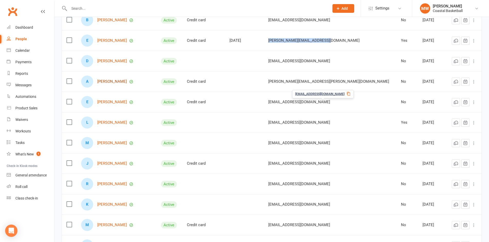
scroll to position [437, 0]
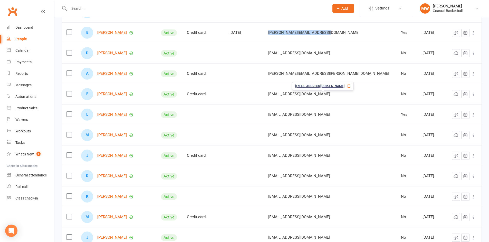
drag, startPoint x: 360, startPoint y: 98, endPoint x: 291, endPoint y: 96, distance: 68.3
click at [291, 96] on td "Kateworthington10@hotmail.com" at bounding box center [329, 94] width 133 height 21
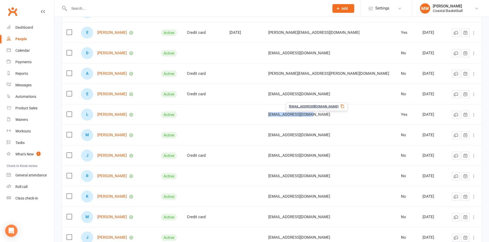
drag, startPoint x: 352, startPoint y: 117, endPoint x: 293, endPoint y: 118, distance: 58.8
click at [293, 118] on td "mwatson68@hotmail.com" at bounding box center [329, 114] width 133 height 21
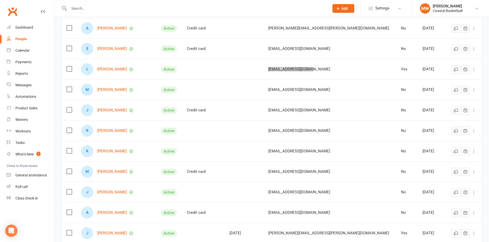
scroll to position [488, 0]
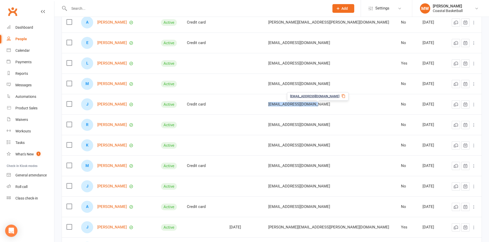
drag, startPoint x: 352, startPoint y: 103, endPoint x: 292, endPoint y: 104, distance: 59.8
click at [292, 104] on td "Simonelogue@hotmail.com" at bounding box center [329, 104] width 133 height 21
drag, startPoint x: 351, startPoint y: 151, endPoint x: 288, endPoint y: 146, distance: 63.5
click at [288, 146] on tr "K Kale White Active kale@kwelectrical.com.au No Jul 10, 2025" at bounding box center [271, 145] width 419 height 21
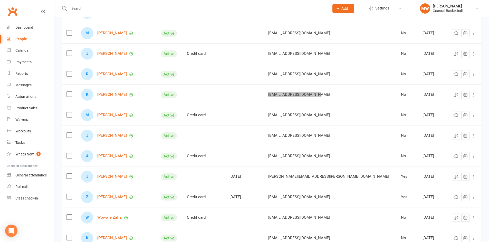
scroll to position [539, 0]
drag, startPoint x: 357, startPoint y: 114, endPoint x: 286, endPoint y: 120, distance: 71.8
click at [286, 120] on tr "M Mervyn Whittaker Active Credit card Mrmrswhittaker17@gmail.com No Sep 08, 2025" at bounding box center [271, 114] width 419 height 21
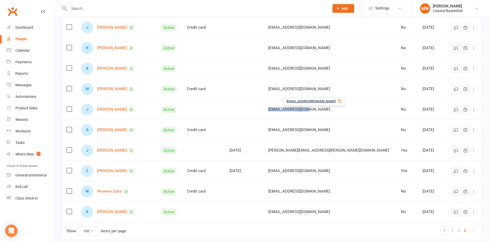
drag, startPoint x: 356, startPoint y: 115, endPoint x: 293, endPoint y: 114, distance: 63.6
click at [293, 114] on td "cmather81@gmail.com" at bounding box center [329, 109] width 133 height 21
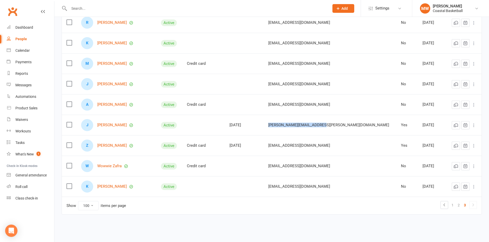
drag, startPoint x: 350, startPoint y: 128, endPoint x: 290, endPoint y: 124, distance: 60.1
click at [290, 124] on td "janelle.taylor@live.com.au" at bounding box center [329, 125] width 133 height 21
drag, startPoint x: 347, startPoint y: 169, endPoint x: 286, endPoint y: 163, distance: 61.1
click at [286, 163] on tr "W Wowwie Zafra Active Credit card wowwie09@gmail.com No Jul 10, 2025" at bounding box center [271, 166] width 419 height 21
drag, startPoint x: 341, startPoint y: 146, endPoint x: 292, endPoint y: 148, distance: 49.5
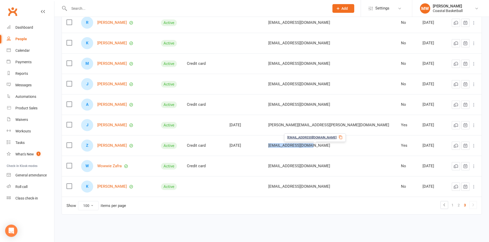
click at [292, 148] on td "zanderarfaz@gmail.com" at bounding box center [329, 145] width 133 height 21
click at [345, 187] on div "[EMAIL_ADDRESS][DOMAIN_NAME]" at bounding box center [329, 187] width 123 height 4
drag, startPoint x: 351, startPoint y: 188, endPoint x: 290, endPoint y: 187, distance: 60.5
click at [290, 187] on td "[EMAIL_ADDRESS][DOMAIN_NAME]" at bounding box center [329, 186] width 133 height 21
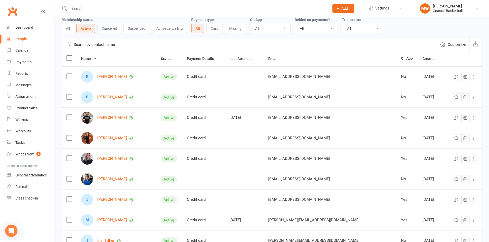
scroll to position [0, 0]
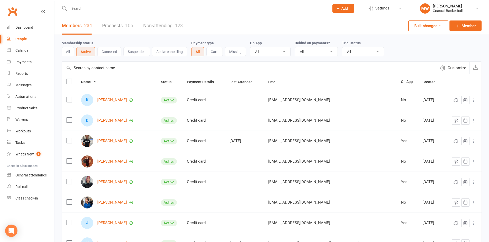
click at [116, 49] on button "Cancelled" at bounding box center [109, 51] width 24 height 9
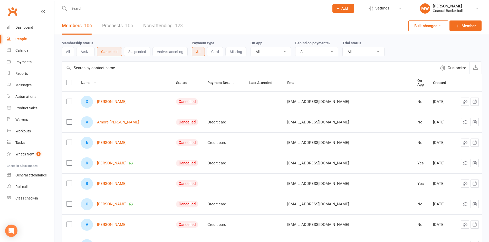
click at [137, 50] on button "Suspended" at bounding box center [137, 51] width 26 height 9
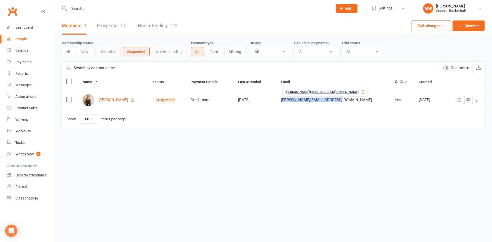
drag, startPoint x: 358, startPoint y: 99, endPoint x: 298, endPoint y: 101, distance: 60.3
click at [298, 101] on td "kirsten.cloud1712@icloud.com" at bounding box center [333, 100] width 114 height 21
click at [25, 28] on div "Dashboard" at bounding box center [24, 27] width 18 height 4
